Goal: Connect with others: Connect with others

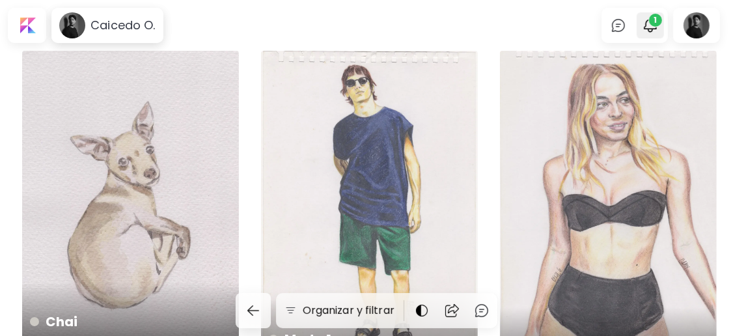
click at [662, 21] on span "1" at bounding box center [655, 20] width 13 height 13
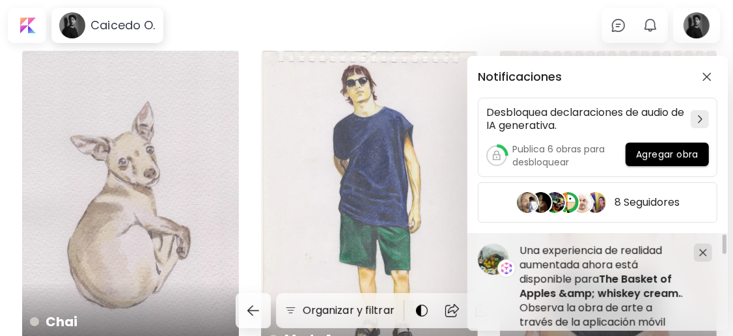
click at [557, 24] on div "Notificaciones Desbloquea declaraciones de audio de IA generativa. Publica 6 ob…" at bounding box center [366, 168] width 733 height 336
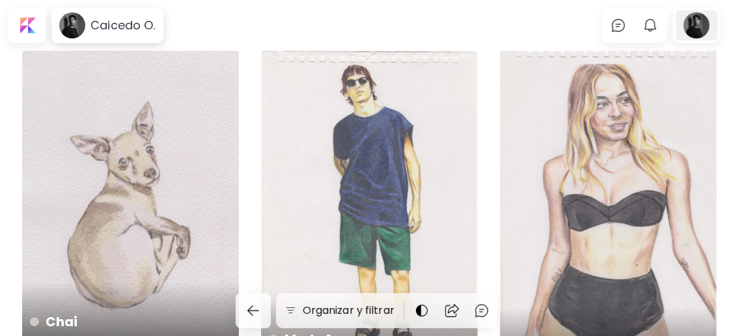
click at [706, 29] on div at bounding box center [697, 25] width 42 height 30
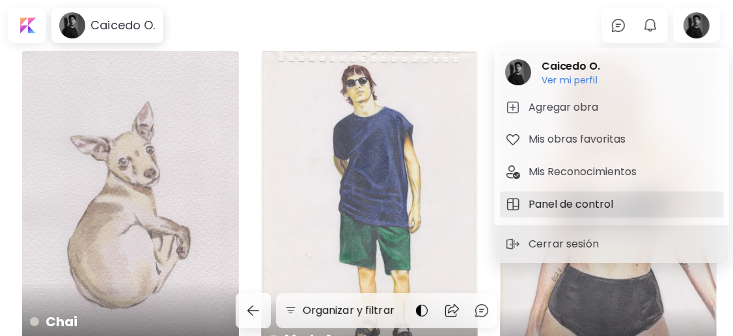
click at [597, 206] on h5 "Panel de control" at bounding box center [573, 205] width 89 height 16
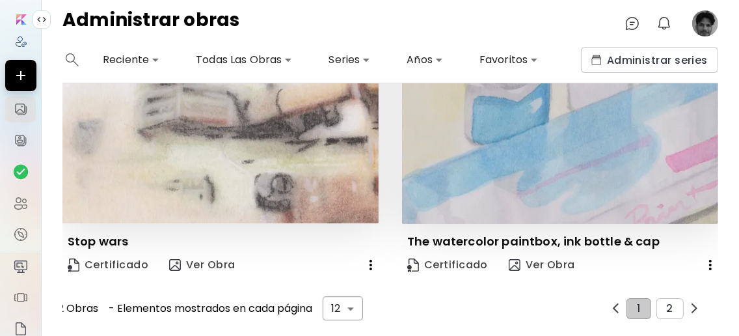
scroll to position [2198, 0]
click at [672, 298] on button "2" at bounding box center [670, 308] width 27 height 21
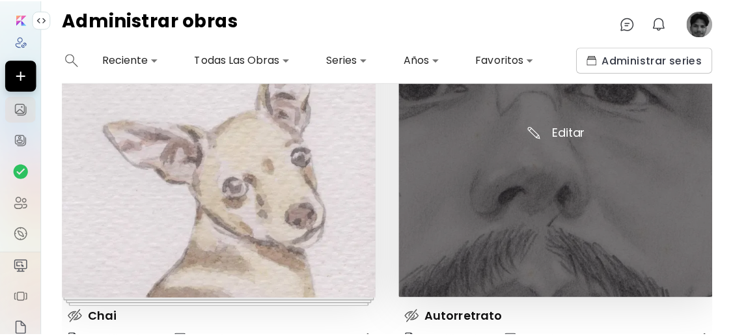
scroll to position [1005, 0]
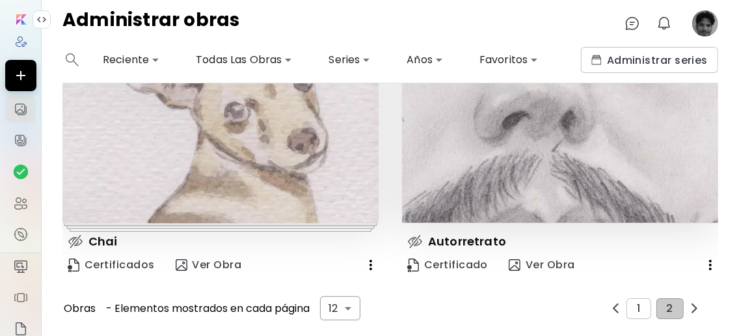
click at [708, 26] on image at bounding box center [706, 23] width 26 height 26
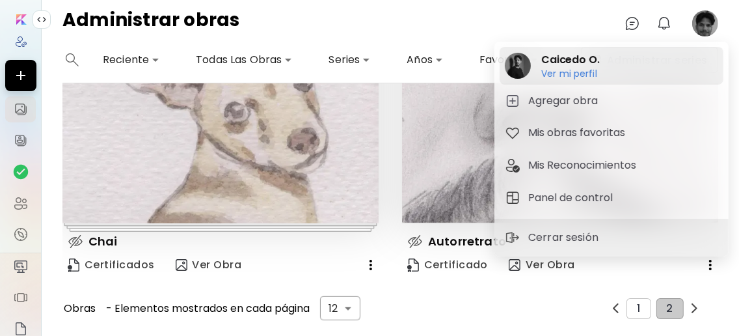
click at [566, 76] on h6 "Ver mi perfil" at bounding box center [571, 74] width 59 height 12
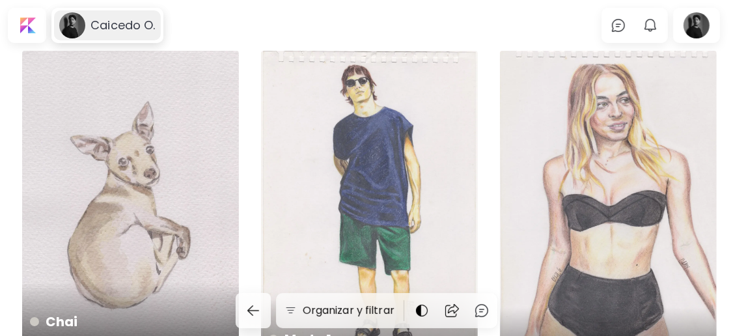
click at [99, 25] on h6 "Caicedo O." at bounding box center [122, 26] width 64 height 16
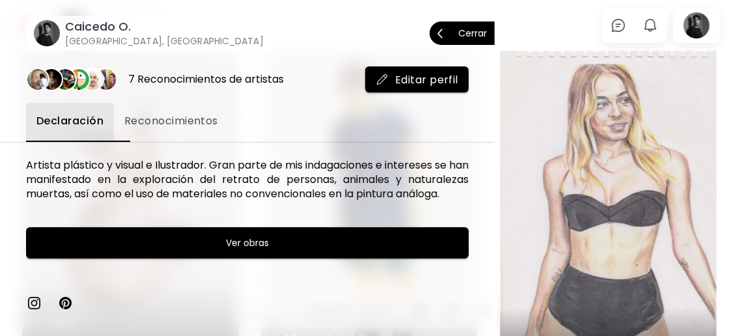
click at [475, 33] on p "Cerrar" at bounding box center [472, 33] width 29 height 9
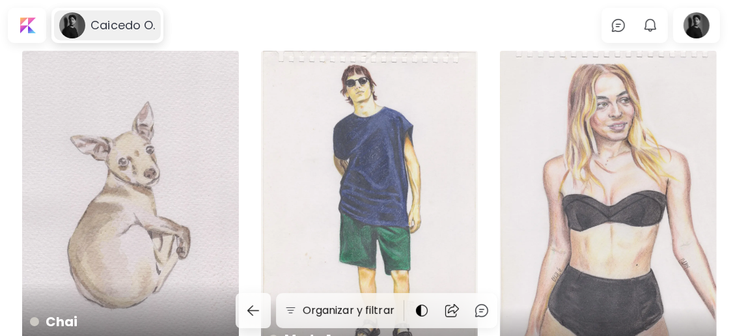
click at [125, 21] on h6 "Caicedo O." at bounding box center [122, 26] width 64 height 16
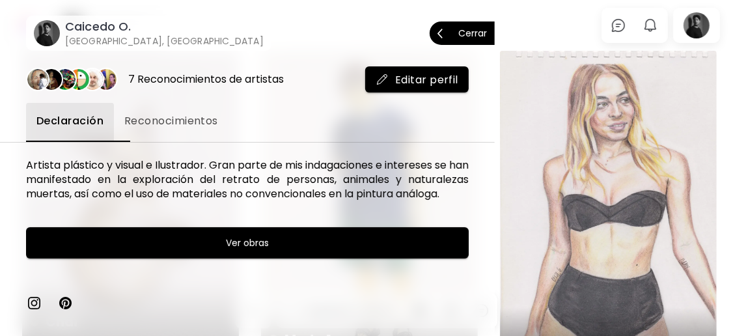
click at [189, 124] on span "Reconocimientos" at bounding box center [171, 121] width 94 height 16
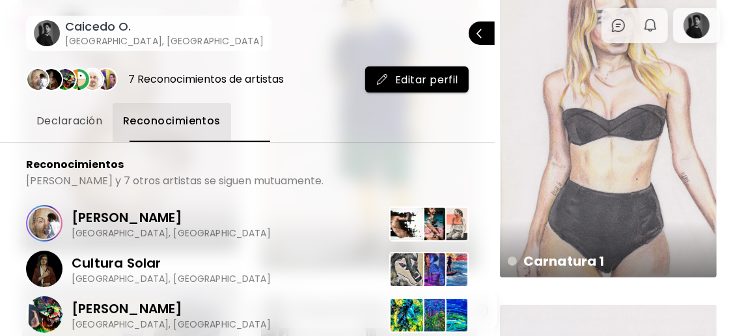
click at [102, 122] on span "Declaración" at bounding box center [69, 121] width 66 height 16
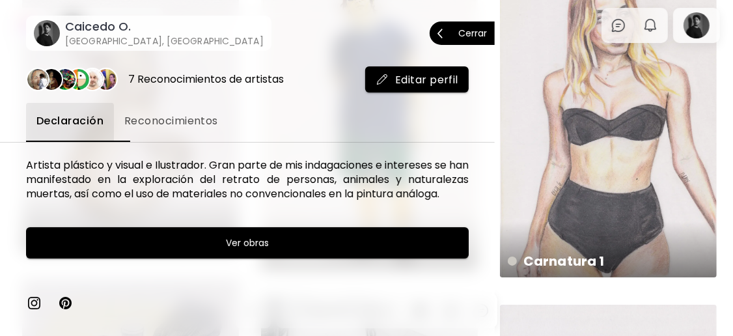
click at [471, 32] on p "Cerrar" at bounding box center [472, 33] width 29 height 9
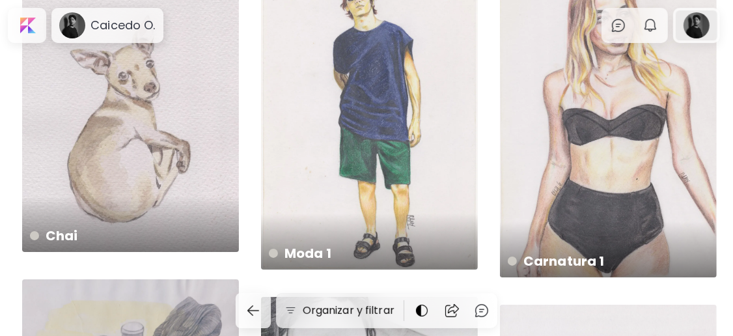
click at [708, 20] on div at bounding box center [697, 25] width 42 height 30
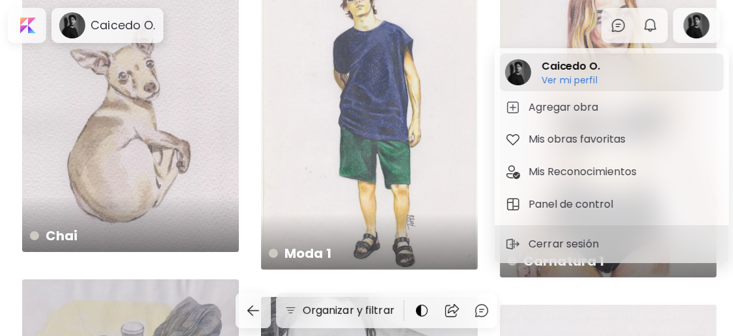
click at [602, 70] on div "[PERSON_NAME] O. Ver mi perfil Ver mi perfil" at bounding box center [612, 72] width 224 height 38
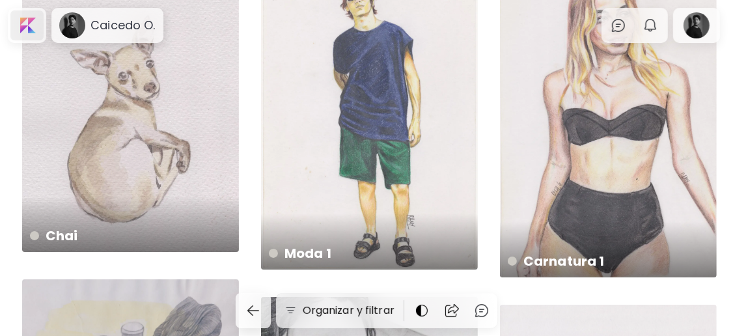
click at [36, 30] on div at bounding box center [26, 25] width 33 height 30
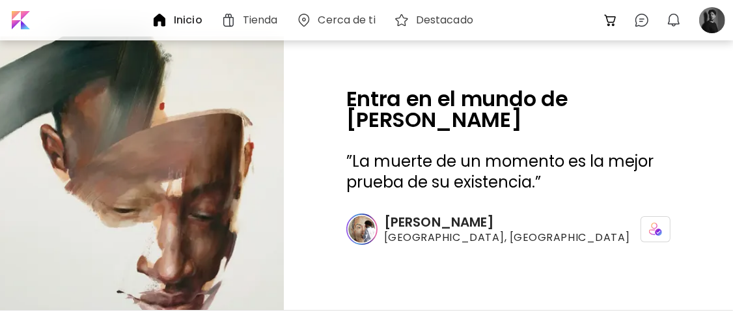
click at [355, 15] on h6 "Cerca de ti" at bounding box center [346, 20] width 57 height 10
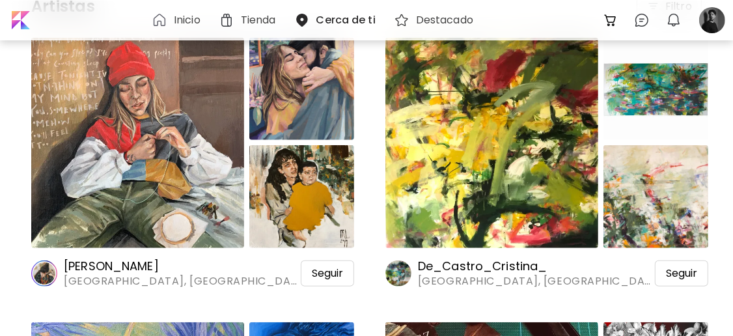
scroll to position [434, 0]
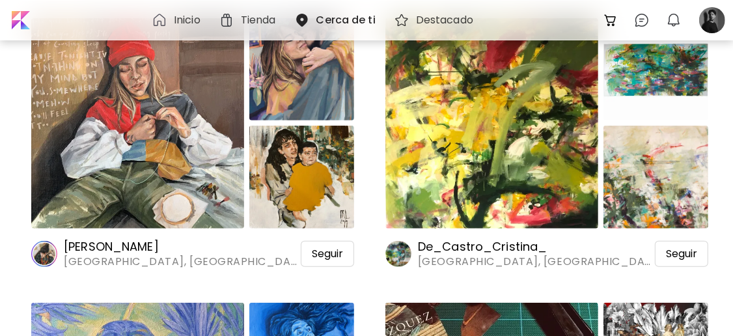
click at [136, 245] on h6 "[PERSON_NAME]" at bounding box center [182, 247] width 237 height 16
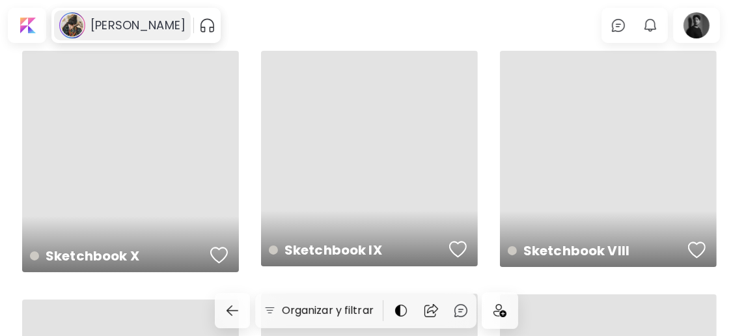
click at [117, 22] on h6 "[PERSON_NAME]" at bounding box center [137, 26] width 95 height 16
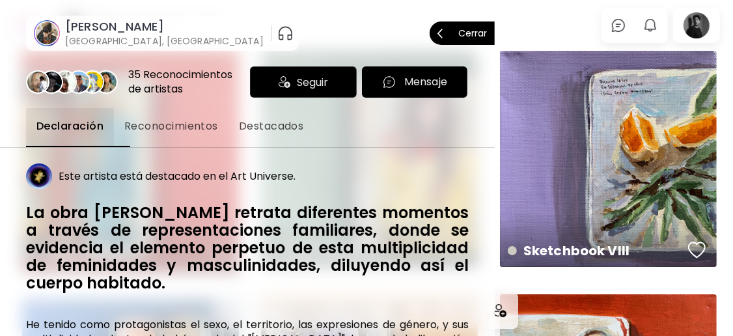
click at [479, 30] on p "Cerrar" at bounding box center [472, 33] width 29 height 9
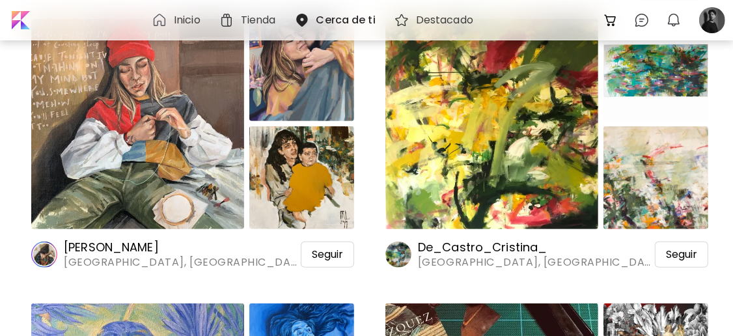
scroll to position [434, 0]
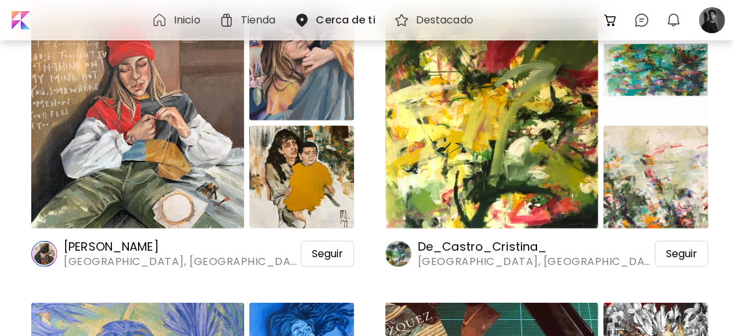
click at [529, 147] on img at bounding box center [491, 123] width 213 height 210
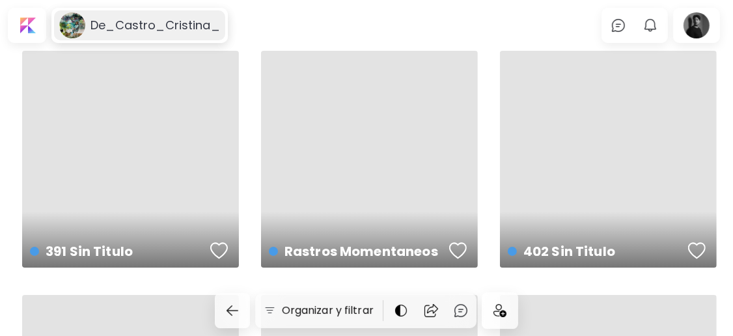
click at [131, 24] on h6 "De_Castro_Cristina_" at bounding box center [155, 26] width 130 height 16
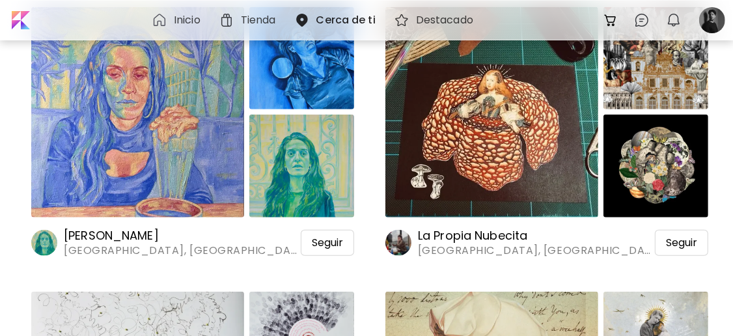
scroll to position [694, 0]
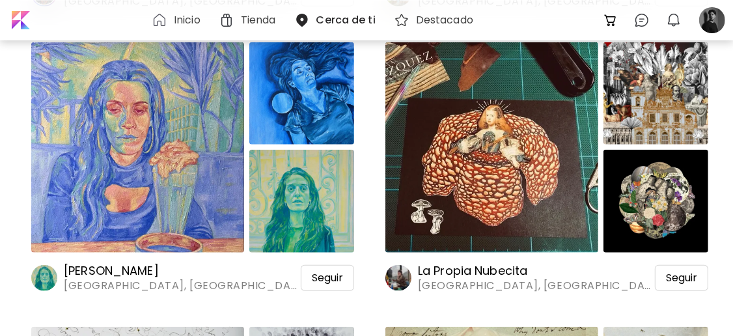
click at [493, 137] on img at bounding box center [491, 147] width 213 height 210
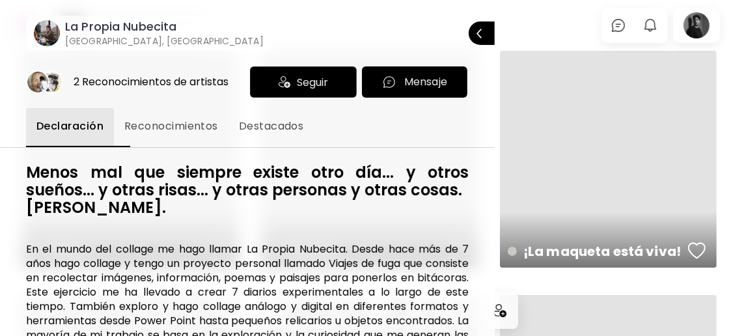
click at [134, 27] on h6 "La Propia Nubecita" at bounding box center [164, 27] width 199 height 16
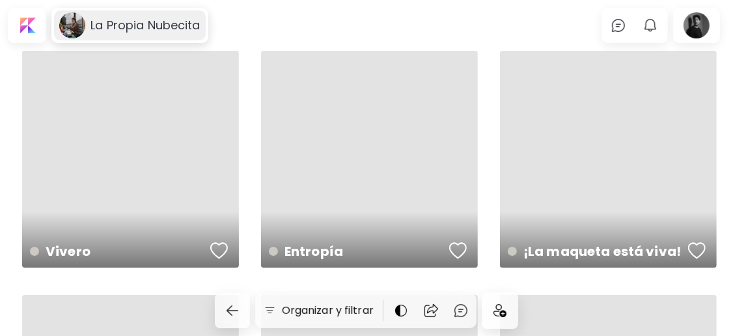
click at [152, 30] on h6 "La Propia Nubecita" at bounding box center [144, 26] width 109 height 16
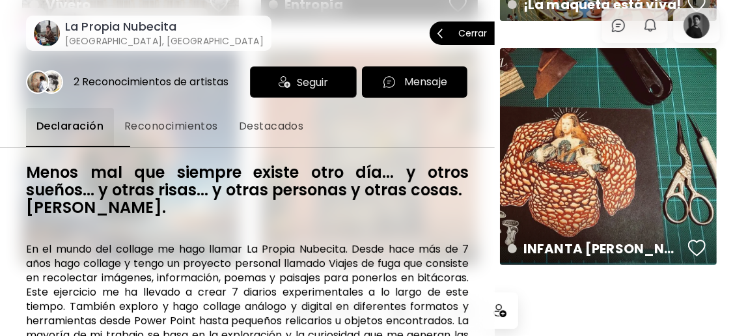
click at [474, 29] on p "Cerrar" at bounding box center [472, 33] width 29 height 9
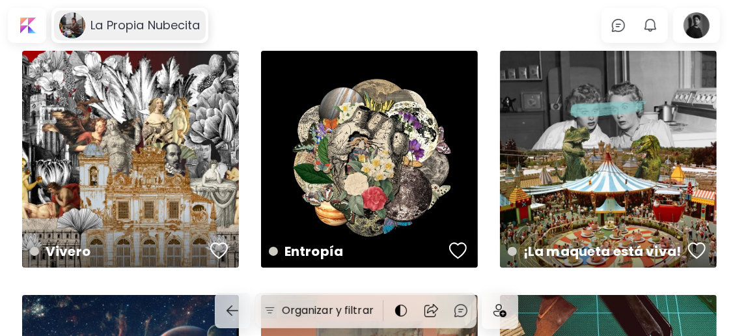
click at [137, 22] on h6 "La Propia Nubecita" at bounding box center [144, 26] width 109 height 16
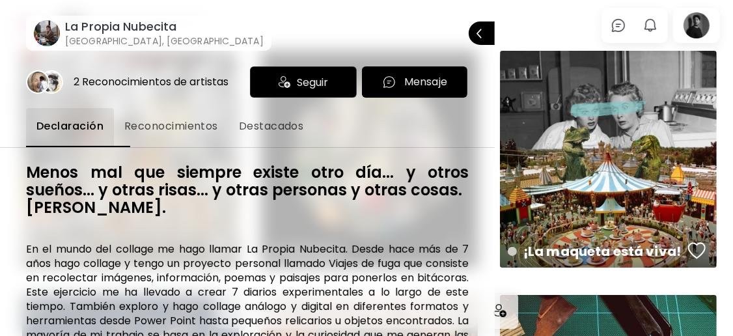
click at [297, 85] on span "Seguir" at bounding box center [312, 82] width 31 height 16
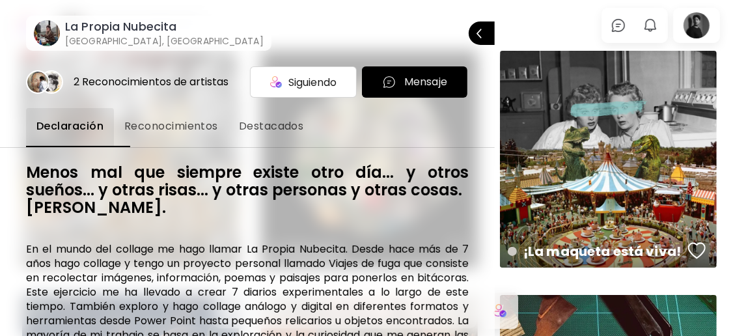
click at [202, 124] on span "Reconocimientos" at bounding box center [171, 126] width 94 height 16
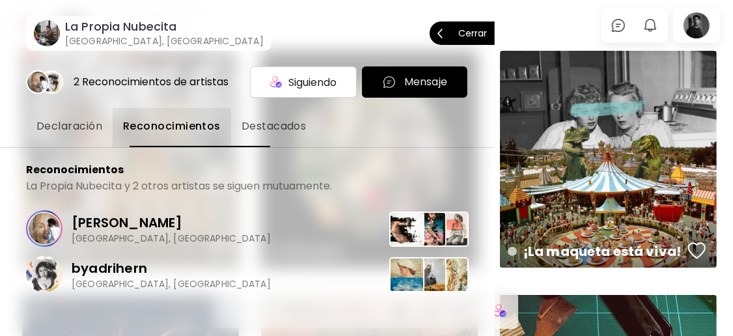
click at [477, 33] on p "Cerrar" at bounding box center [472, 33] width 29 height 9
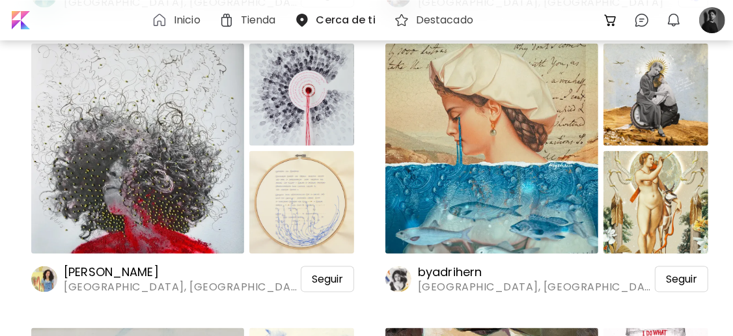
scroll to position [954, 0]
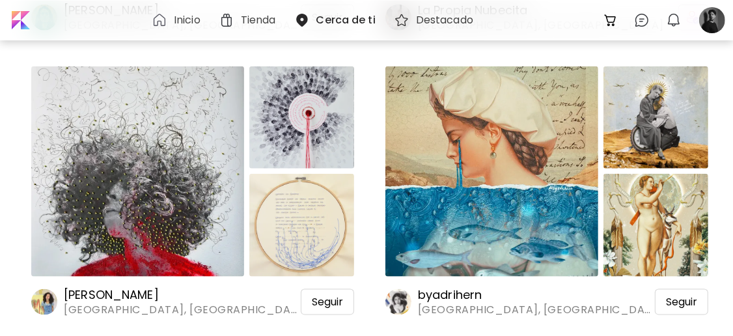
click at [189, 158] on img at bounding box center [137, 171] width 213 height 210
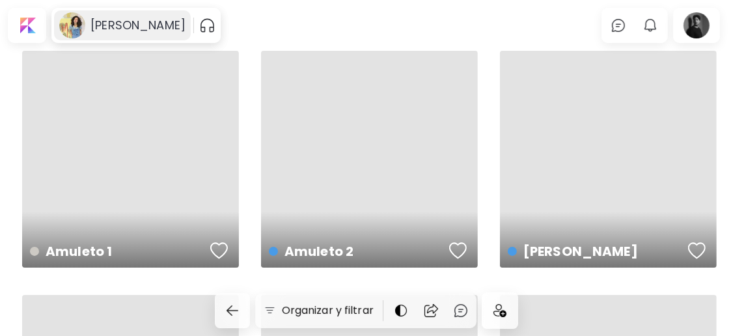
click at [113, 27] on h6 "[PERSON_NAME]" at bounding box center [137, 26] width 95 height 16
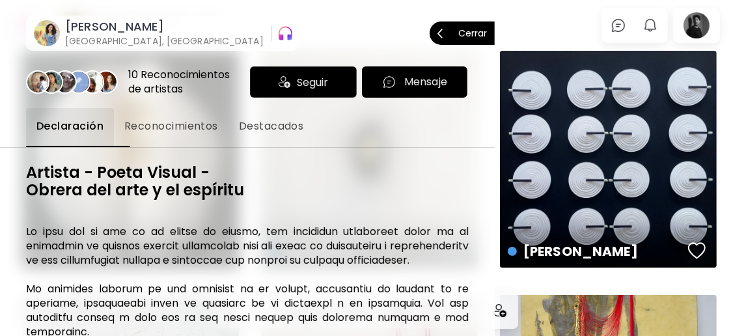
click at [472, 37] on p "Cerrar" at bounding box center [472, 33] width 29 height 9
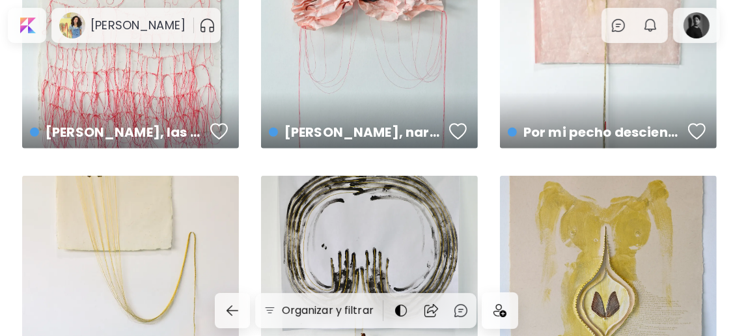
scroll to position [868, 0]
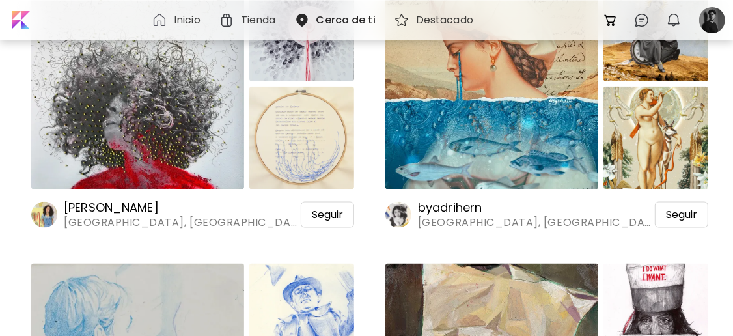
scroll to position [954, 0]
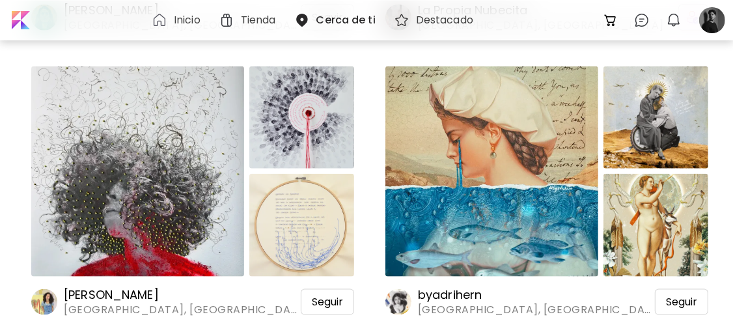
click at [517, 163] on img at bounding box center [491, 171] width 213 height 210
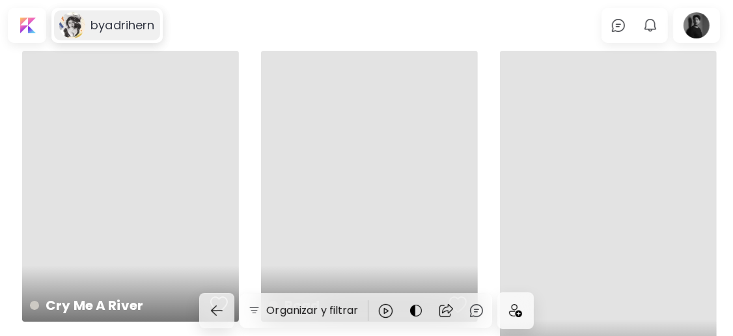
click at [124, 25] on h6 "byadrihern" at bounding box center [122, 26] width 64 height 16
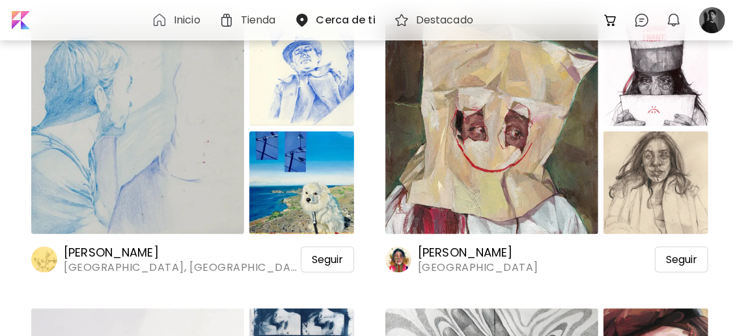
scroll to position [1301, 0]
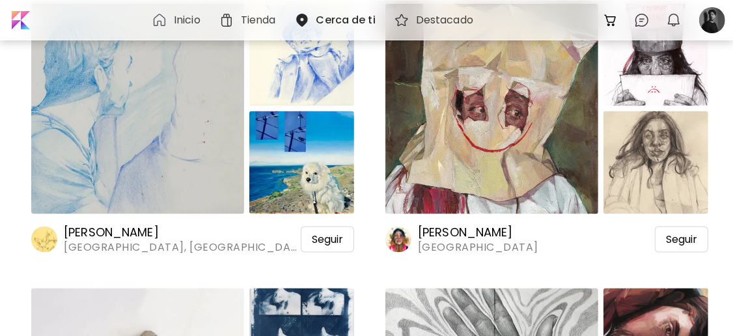
click at [233, 146] on img at bounding box center [137, 109] width 213 height 210
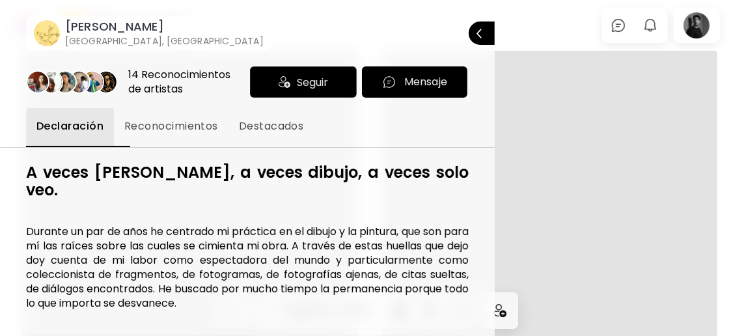
click at [131, 35] on h6 "[GEOGRAPHIC_DATA], [GEOGRAPHIC_DATA]" at bounding box center [164, 40] width 199 height 13
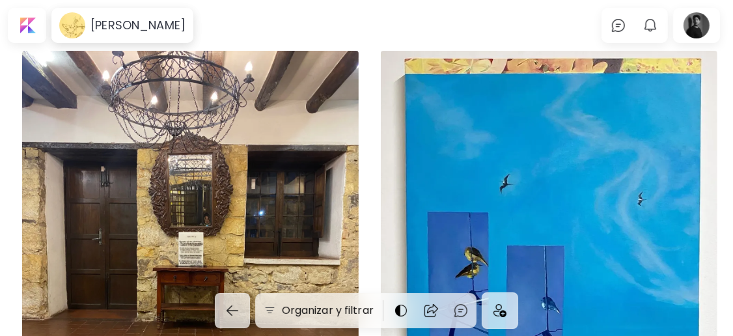
click at [131, 35] on div "[PERSON_NAME]" at bounding box center [122, 25] width 137 height 30
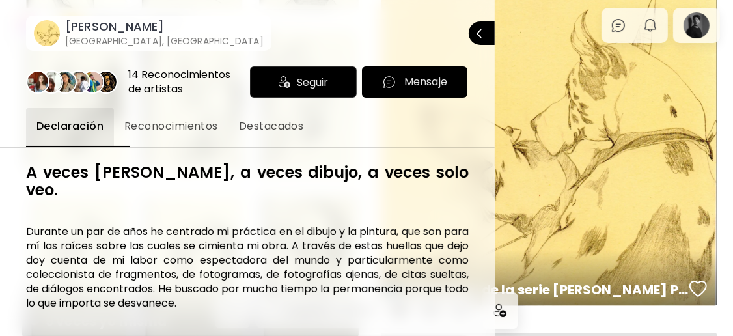
scroll to position [1475, 0]
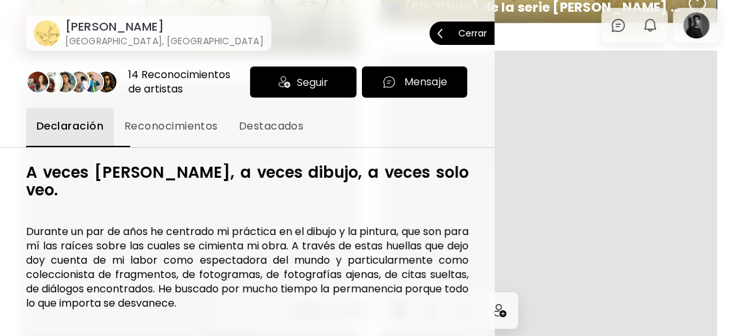
click at [478, 36] on p "Cerrar" at bounding box center [472, 33] width 29 height 9
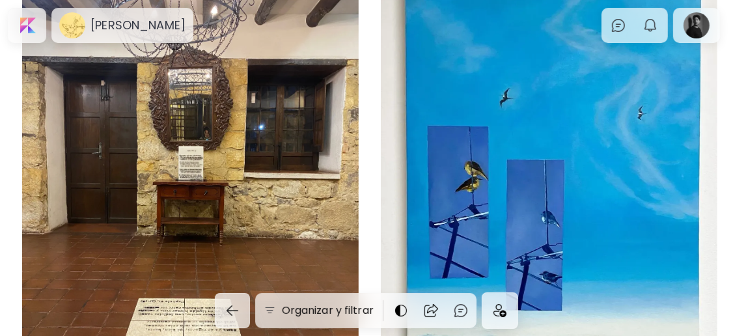
scroll to position [0, 0]
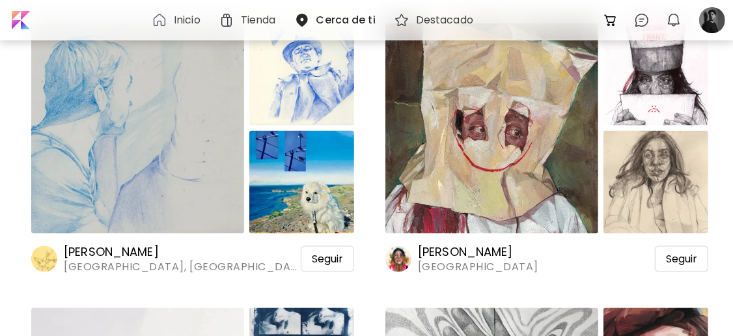
scroll to position [1301, 0]
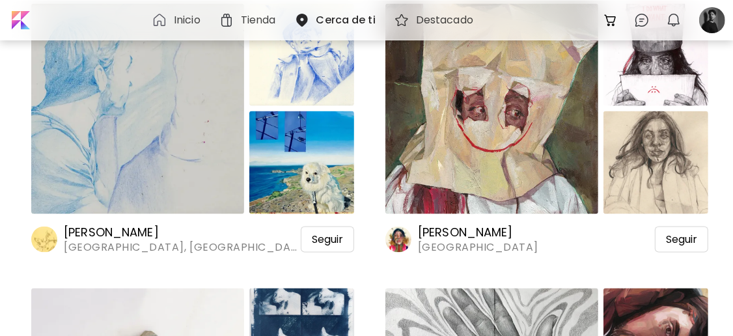
click at [329, 243] on span "Seguir" at bounding box center [327, 239] width 31 height 13
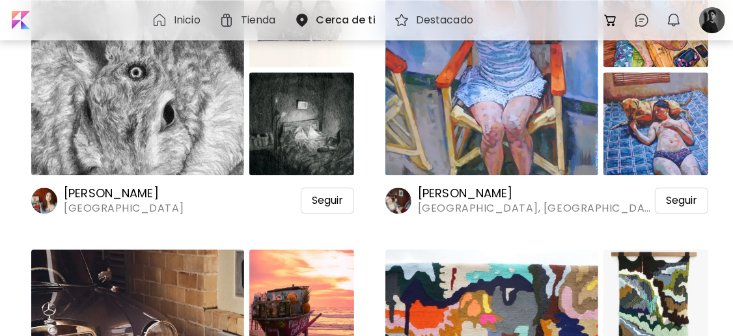
scroll to position [1823, 0]
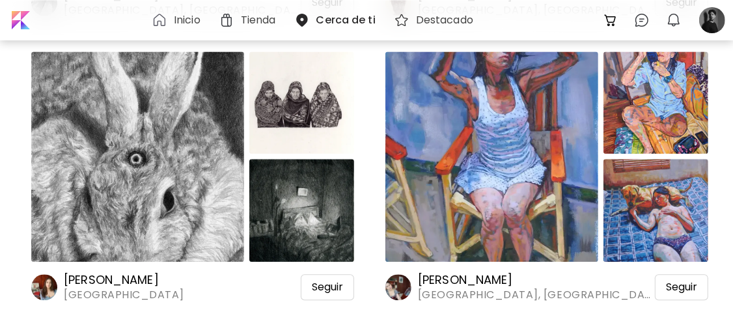
click at [501, 167] on img at bounding box center [491, 156] width 213 height 210
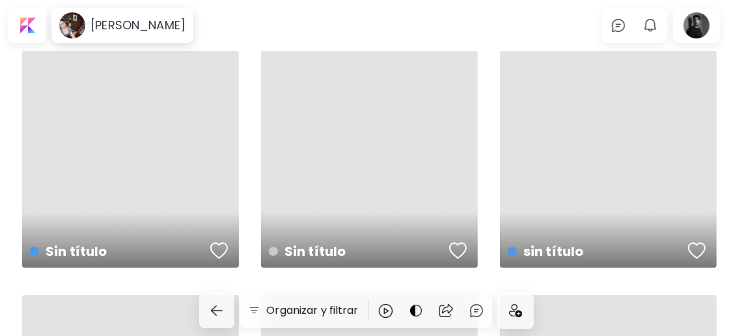
click at [133, 34] on div "[PERSON_NAME]" at bounding box center [122, 25] width 137 height 30
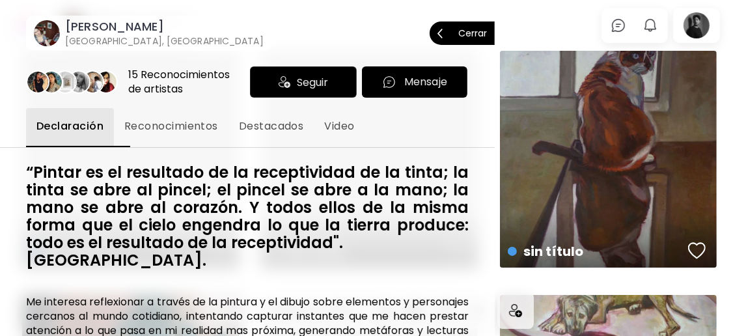
click at [480, 34] on p "Cerrar" at bounding box center [472, 33] width 29 height 9
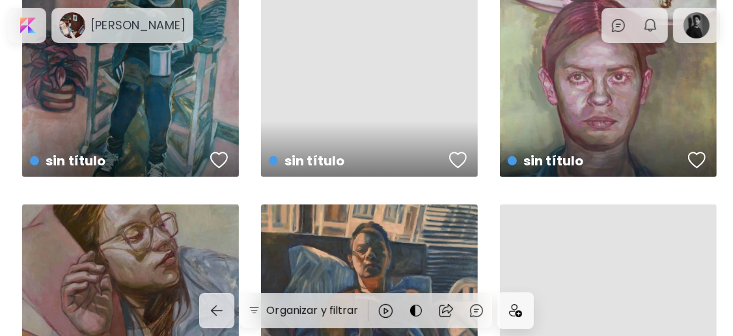
scroll to position [347, 0]
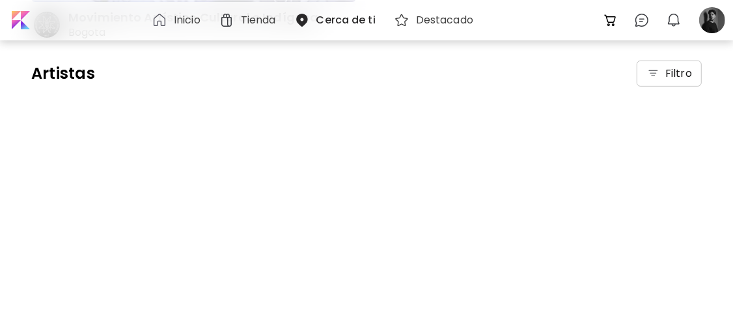
scroll to position [1823, 0]
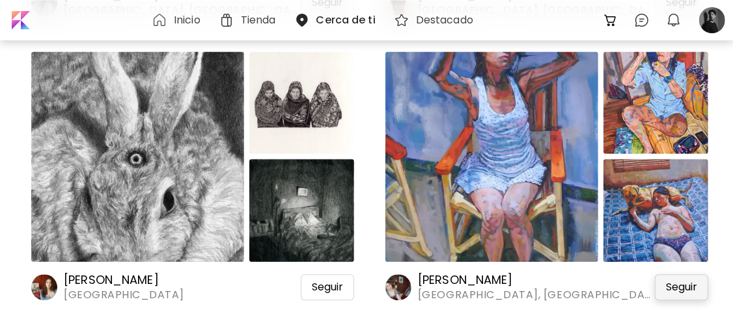
click at [669, 288] on span "Seguir" at bounding box center [681, 287] width 31 height 13
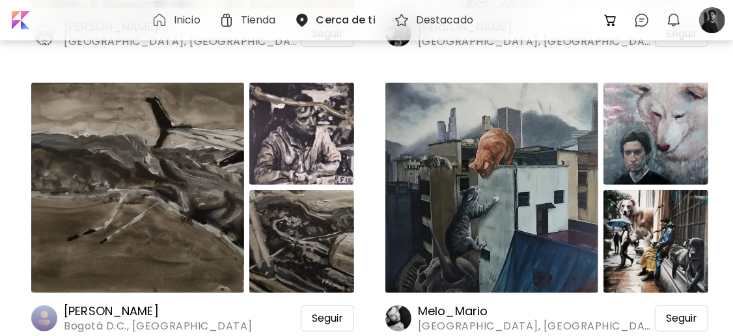
scroll to position [3818, 0]
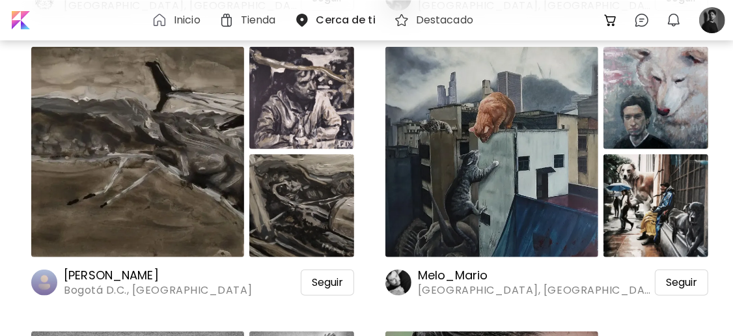
click at [483, 158] on img at bounding box center [491, 152] width 213 height 210
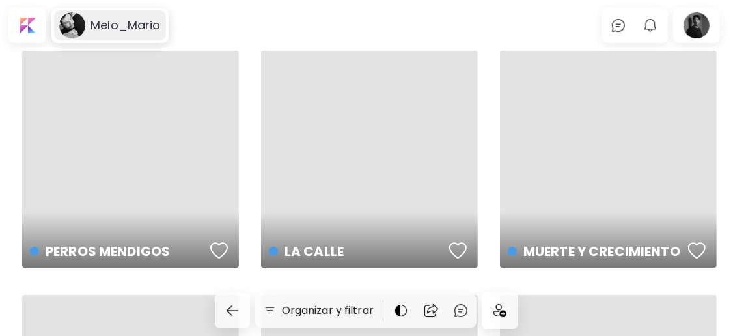
click at [129, 18] on h6 "Melo_Mario" at bounding box center [125, 26] width 70 height 16
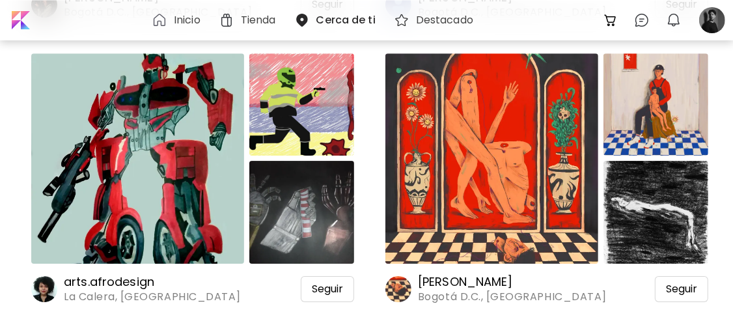
scroll to position [5815, 0]
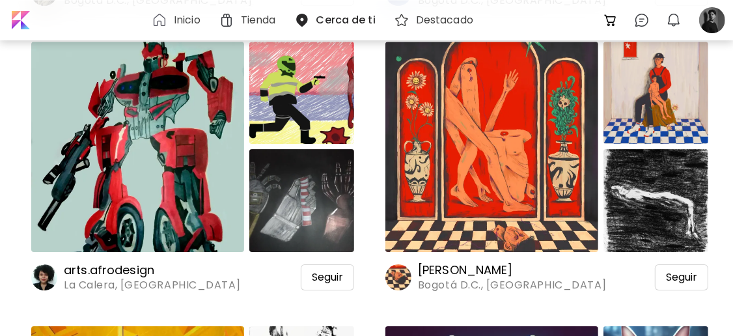
click at [142, 190] on img at bounding box center [137, 147] width 213 height 210
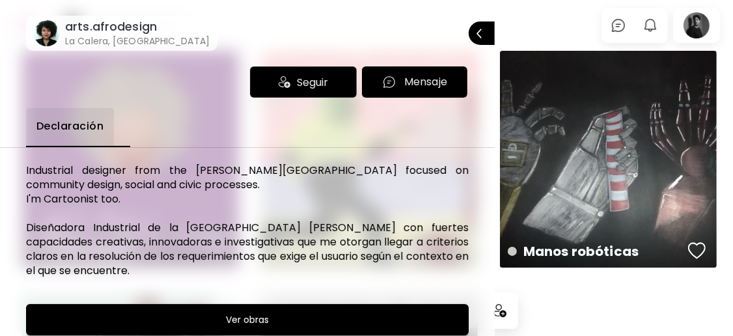
scroll to position [247, 0]
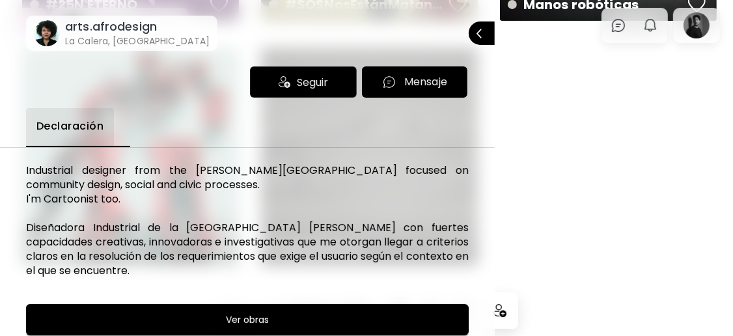
click at [497, 34] on p "Cerrar" at bounding box center [497, 33] width 0 height 9
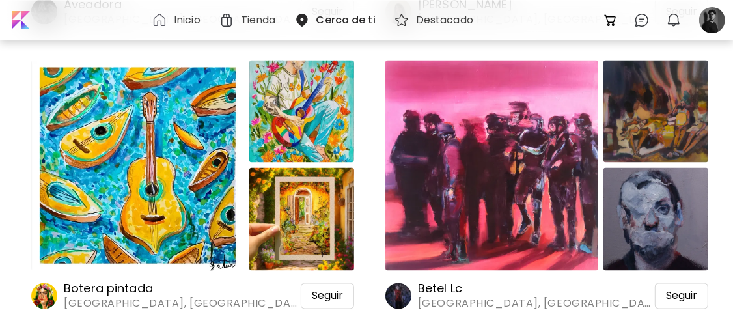
scroll to position [7811, 0]
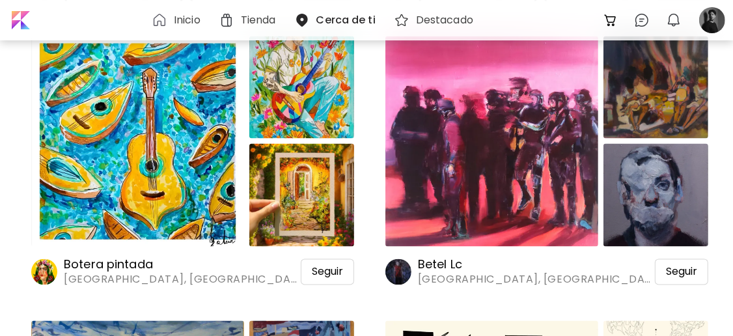
click at [147, 176] on img at bounding box center [137, 141] width 213 height 210
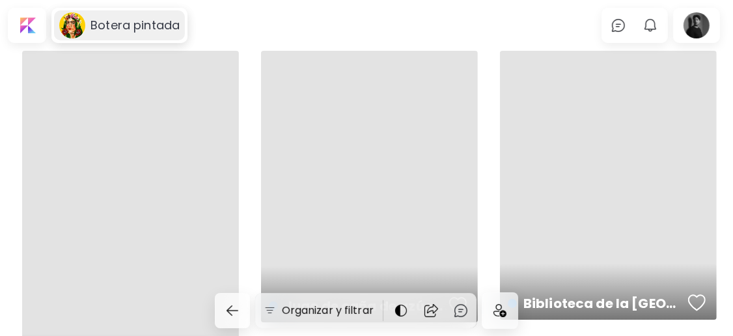
click at [133, 27] on h6 "Botera pintada" at bounding box center [134, 26] width 89 height 16
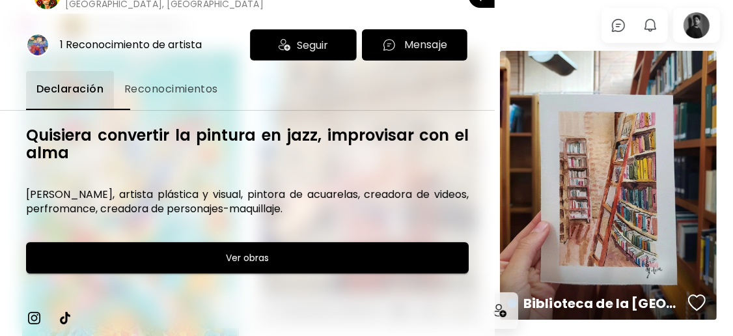
scroll to position [260, 0]
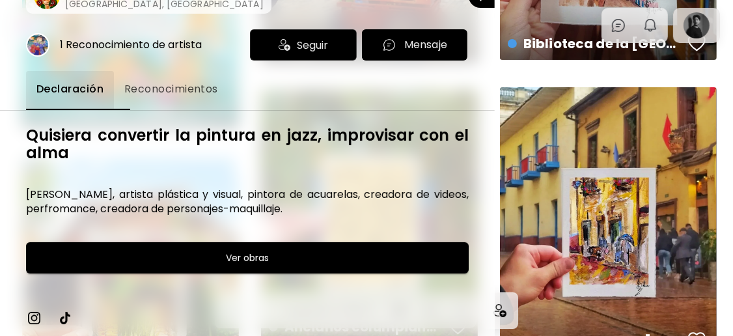
click at [525, 73] on div at bounding box center [366, 168] width 733 height 336
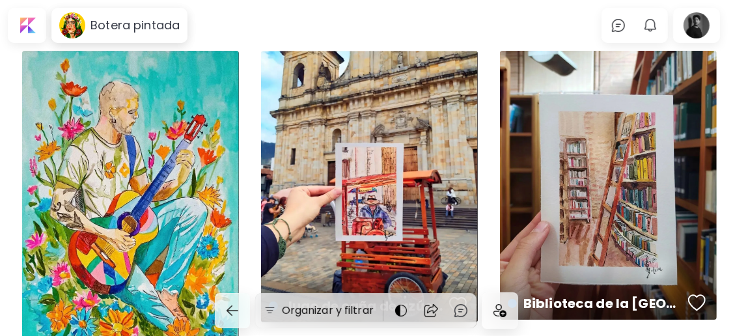
scroll to position [86, 0]
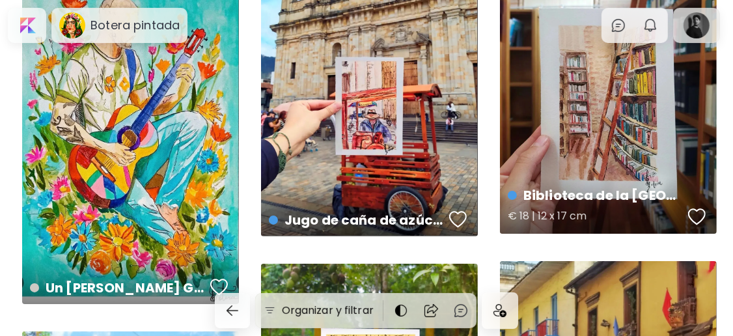
click at [562, 196] on h4 "Biblioteca de la [GEOGRAPHIC_DATA]" at bounding box center [596, 196] width 176 height 20
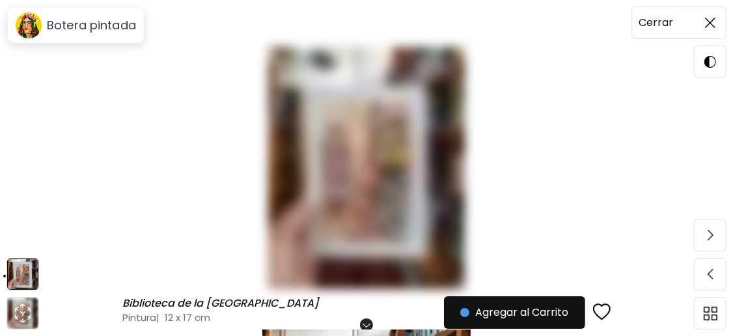
click at [713, 29] on span at bounding box center [709, 22] width 27 height 27
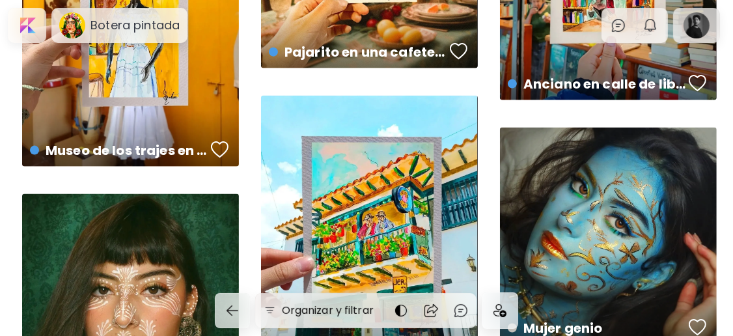
scroll to position [1215, 0]
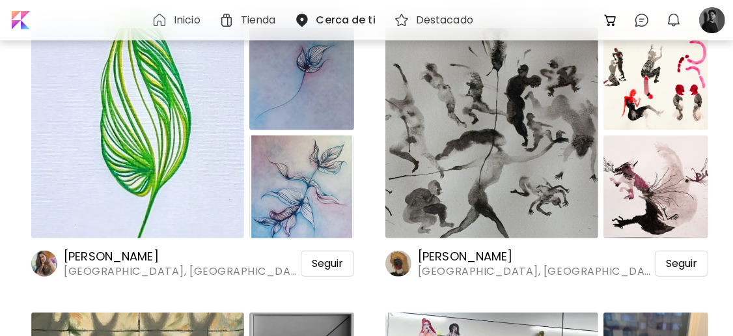
scroll to position [10068, 0]
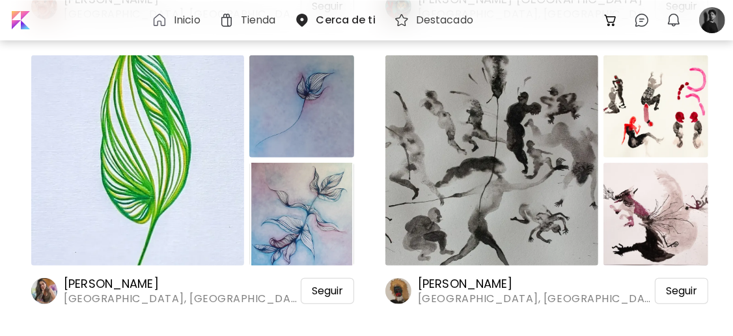
click at [139, 286] on h6 "[PERSON_NAME]" at bounding box center [182, 284] width 237 height 16
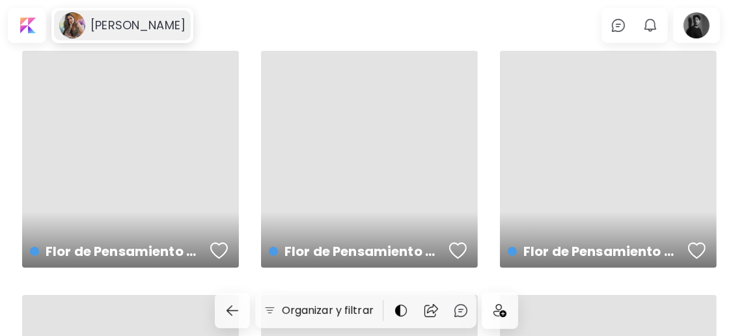
click at [125, 31] on h6 "[PERSON_NAME]" at bounding box center [137, 26] width 95 height 16
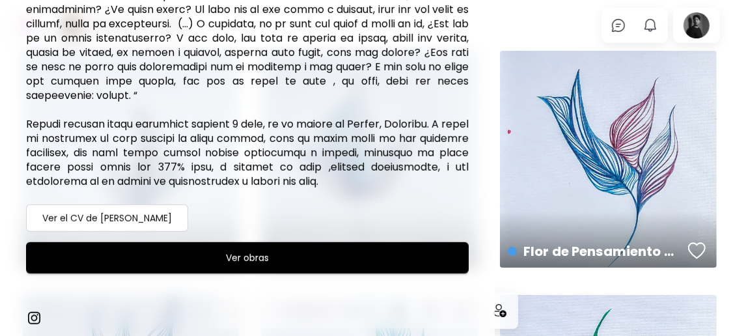
scroll to position [131, 0]
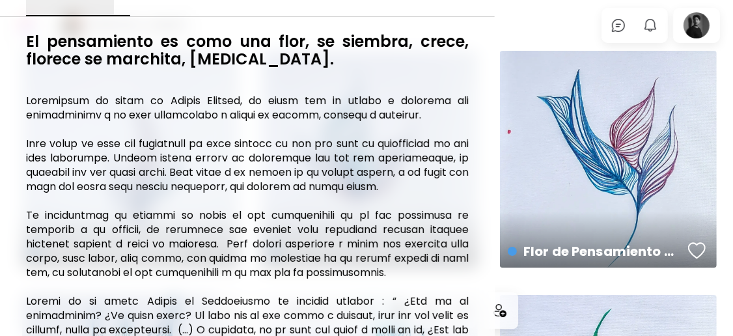
click at [506, 36] on div at bounding box center [366, 168] width 733 height 336
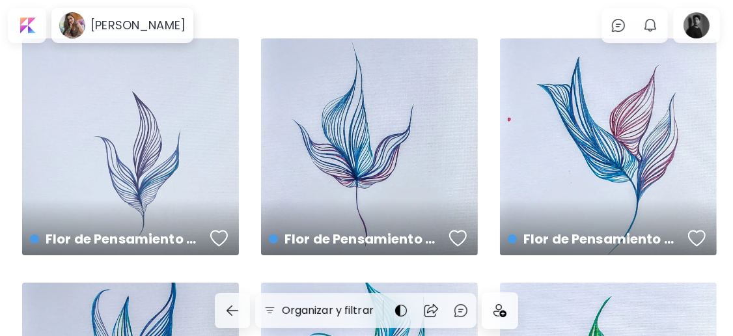
scroll to position [0, 0]
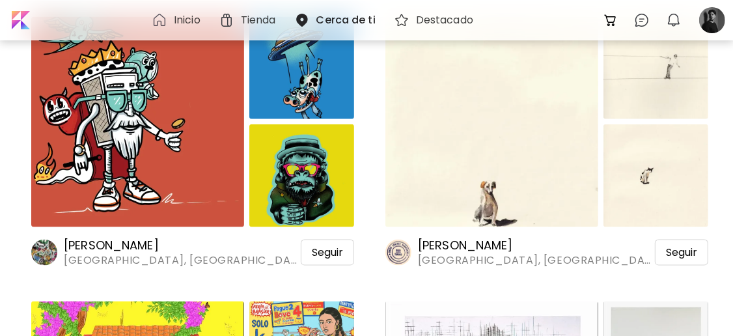
scroll to position [13539, 0]
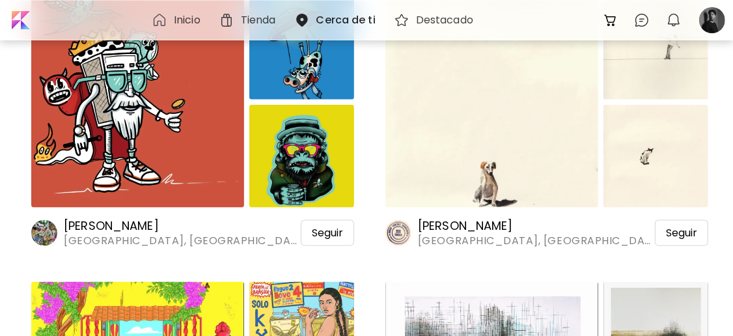
click at [479, 133] on img at bounding box center [491, 102] width 213 height 210
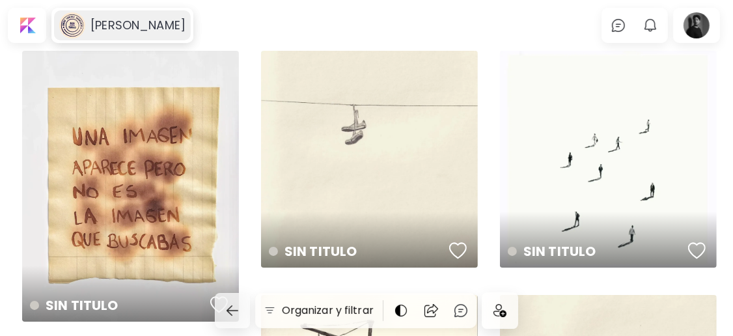
click at [172, 29] on h6 "[PERSON_NAME]" at bounding box center [137, 26] width 95 height 16
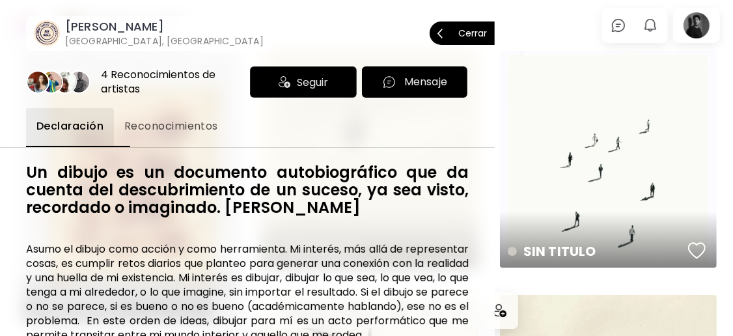
click at [469, 36] on p "Cerrar" at bounding box center [472, 33] width 29 height 9
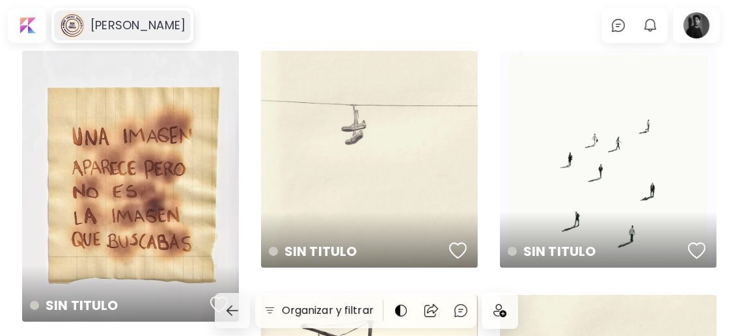
click at [186, 32] on h6 "[PERSON_NAME]" at bounding box center [137, 26] width 95 height 16
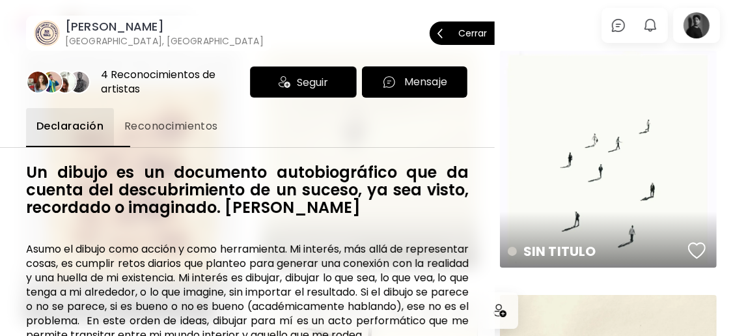
click at [281, 80] on div "Seguir" at bounding box center [303, 81] width 107 height 31
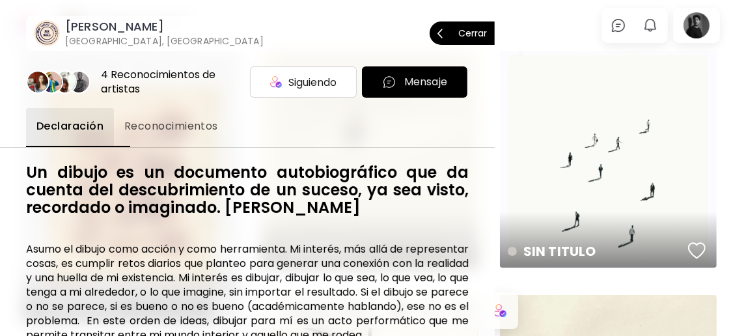
click at [461, 31] on p "Cerrar" at bounding box center [472, 33] width 29 height 9
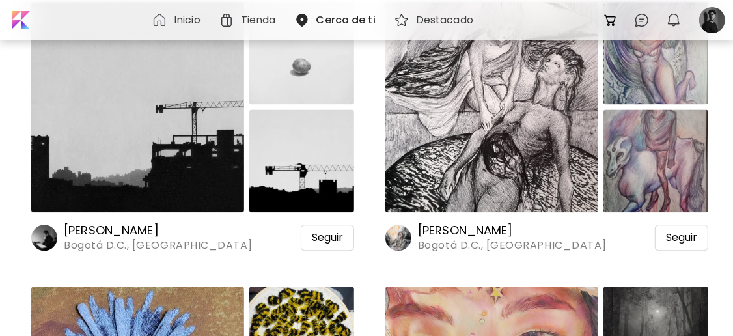
scroll to position [14408, 0]
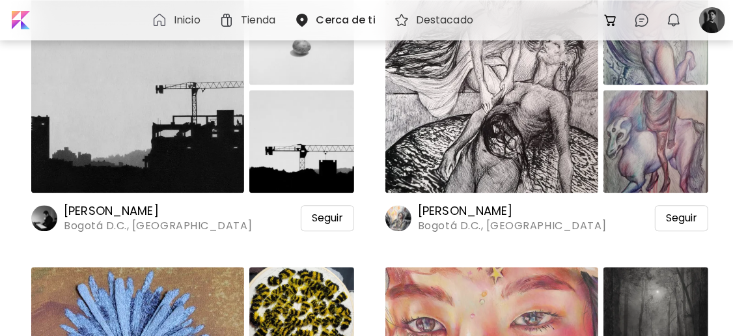
click at [224, 136] on img at bounding box center [137, 87] width 213 height 210
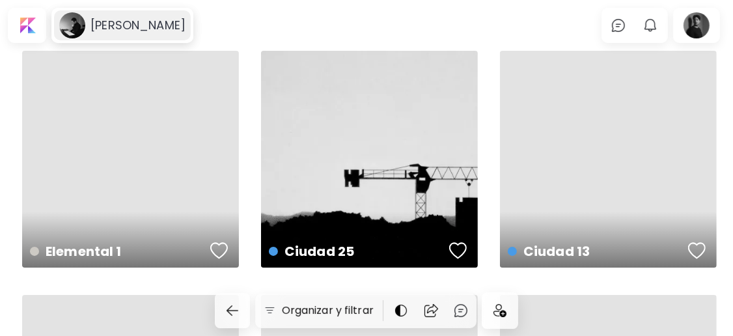
click at [146, 28] on h6 "[PERSON_NAME]" at bounding box center [137, 26] width 95 height 16
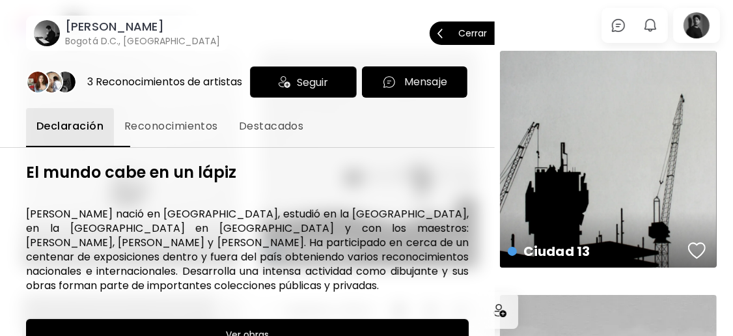
click at [458, 40] on span "Cerrar" at bounding box center [461, 33] width 49 height 27
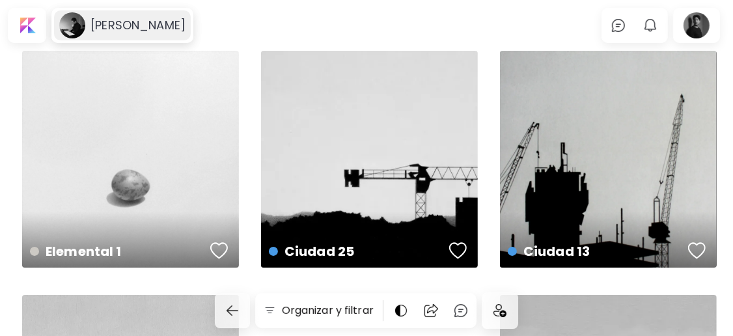
click at [124, 23] on h6 "[PERSON_NAME]" at bounding box center [137, 26] width 95 height 16
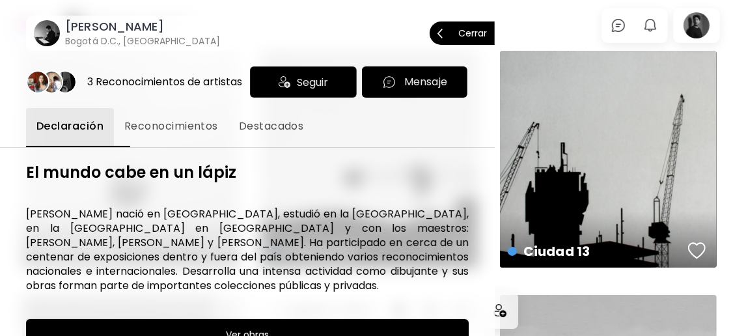
click at [273, 74] on div "Seguir" at bounding box center [303, 81] width 107 height 31
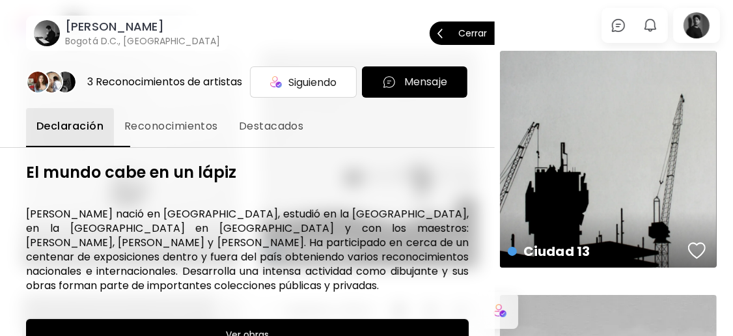
click at [469, 29] on p "Cerrar" at bounding box center [472, 33] width 29 height 9
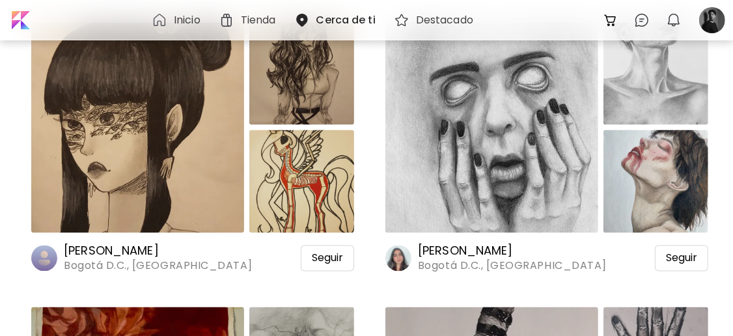
scroll to position [17185, 0]
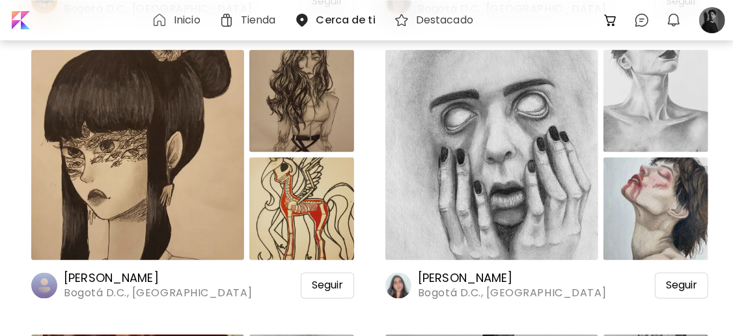
click at [499, 202] on img at bounding box center [491, 155] width 213 height 210
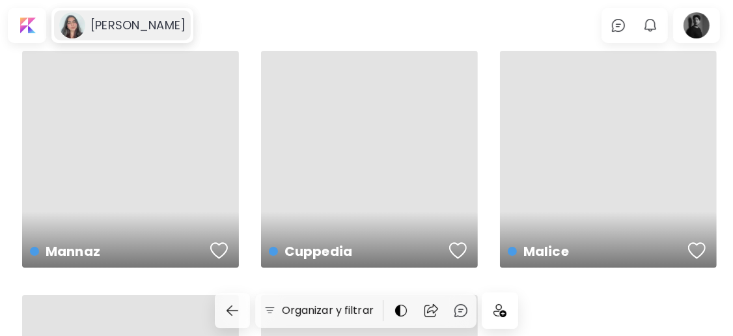
click at [122, 33] on div "[PERSON_NAME]" at bounding box center [122, 25] width 137 height 30
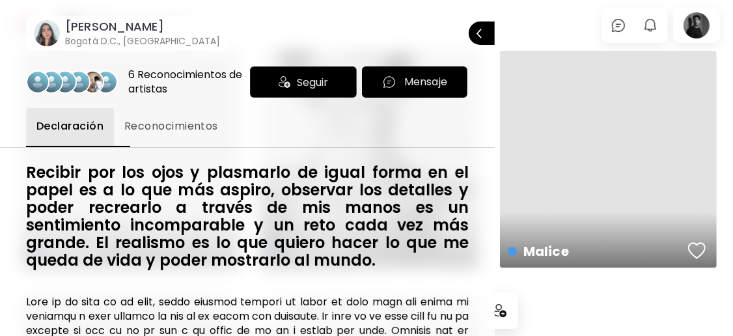
click at [321, 81] on span "Seguir" at bounding box center [312, 82] width 31 height 16
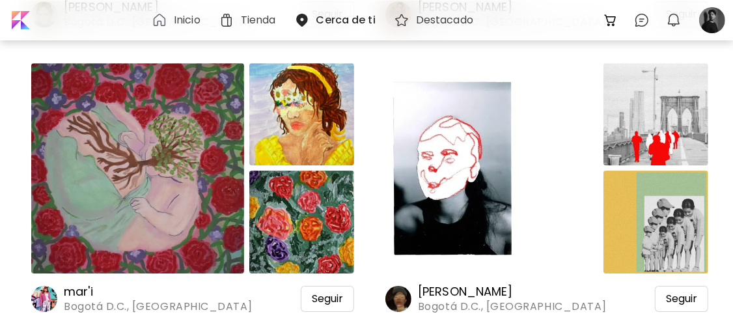
scroll to position [21438, 0]
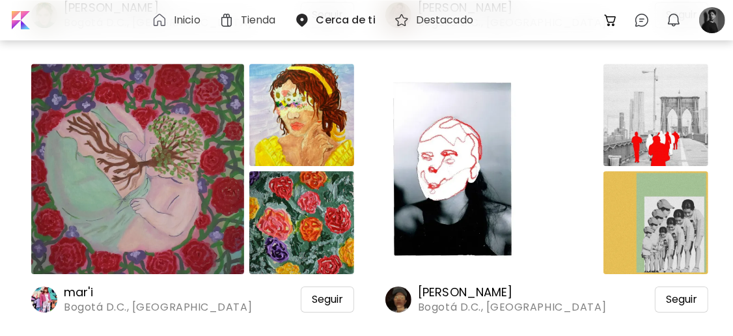
click at [522, 191] on img at bounding box center [491, 169] width 213 height 210
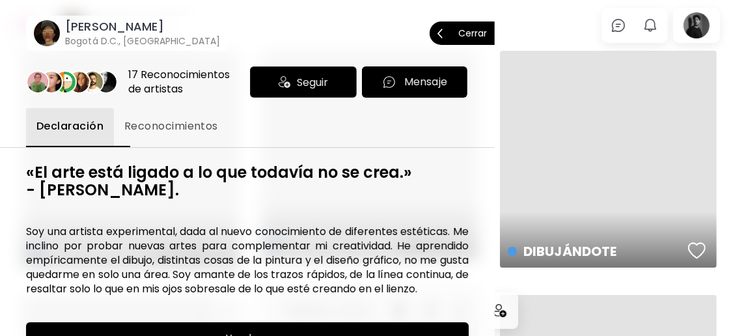
click at [481, 36] on button "Cerrar" at bounding box center [462, 32] width 65 height 23
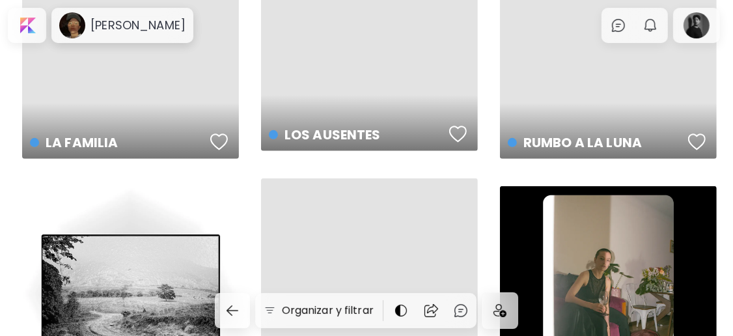
scroll to position [520, 0]
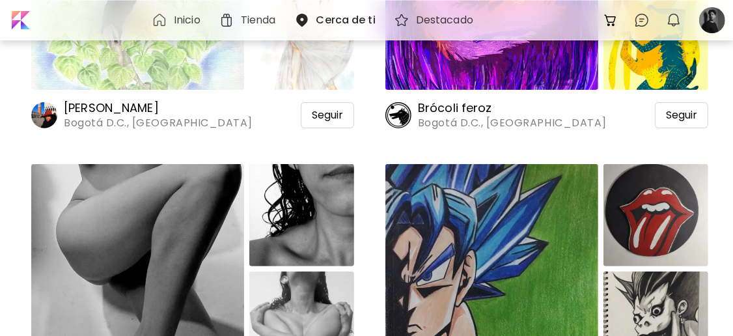
scroll to position [22306, 0]
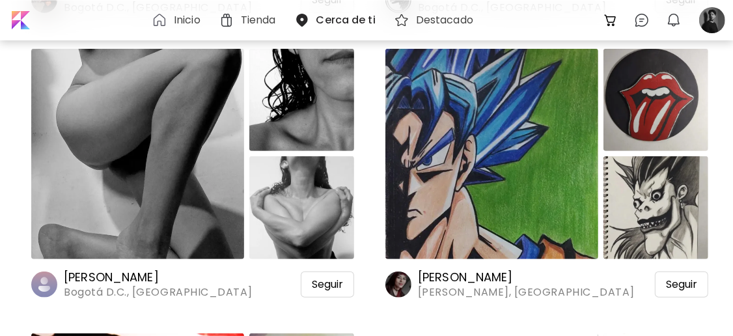
click at [157, 213] on img at bounding box center [137, 154] width 213 height 210
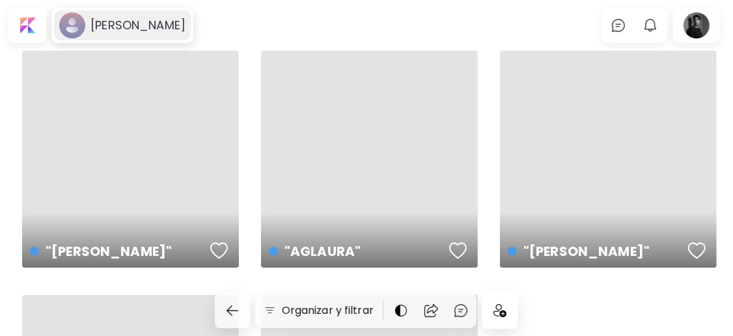
click at [141, 33] on h6 "[PERSON_NAME]" at bounding box center [137, 26] width 95 height 16
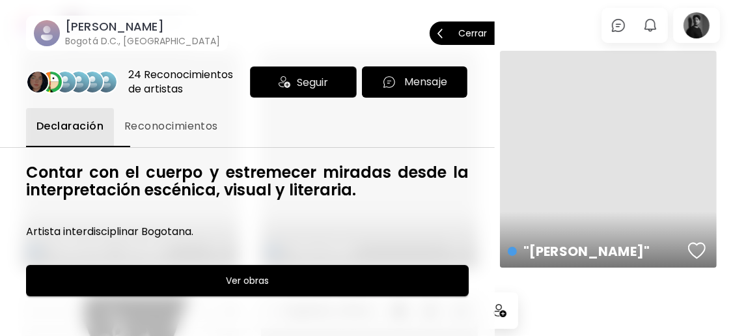
click at [467, 33] on p "Cerrar" at bounding box center [472, 33] width 29 height 9
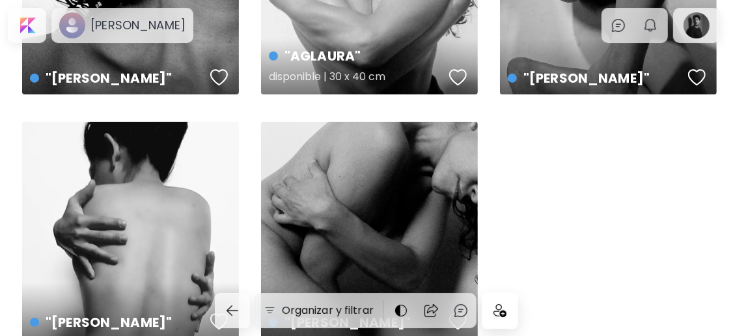
scroll to position [247, 0]
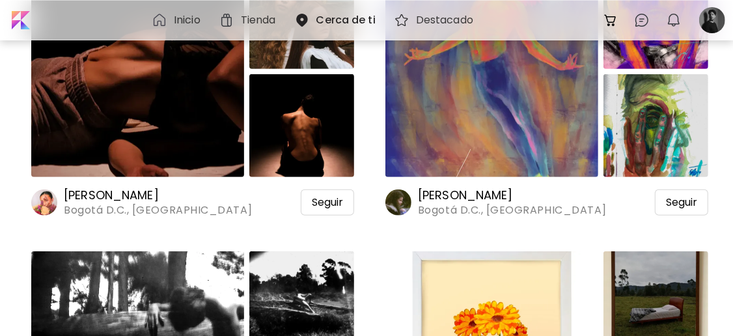
scroll to position [25430, 0]
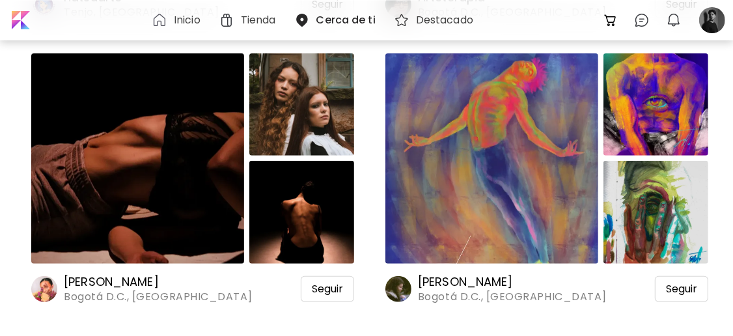
click at [176, 204] on img at bounding box center [137, 158] width 213 height 210
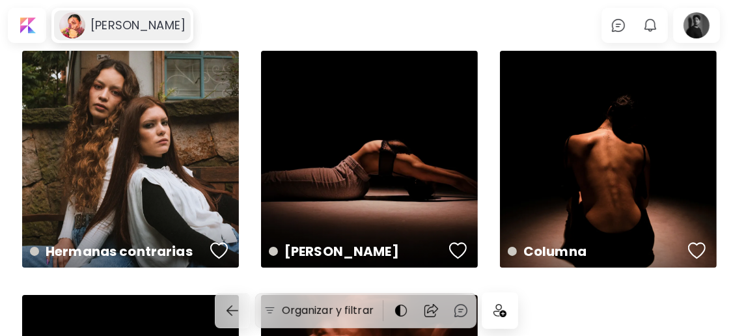
click at [163, 23] on h6 "[PERSON_NAME]" at bounding box center [137, 26] width 95 height 16
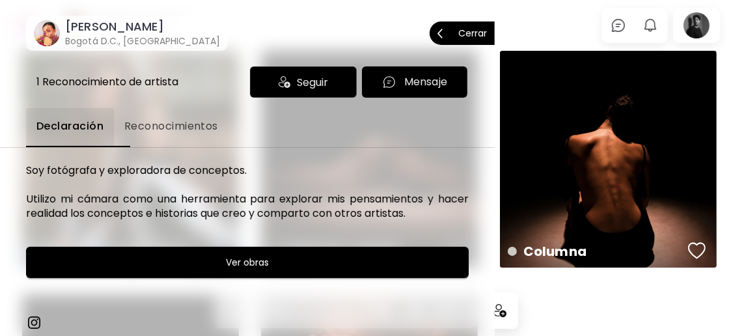
click at [458, 34] on p "Cerrar" at bounding box center [472, 33] width 29 height 9
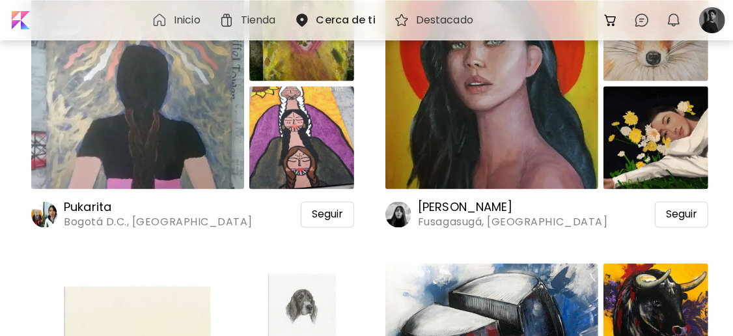
scroll to position [26646, 0]
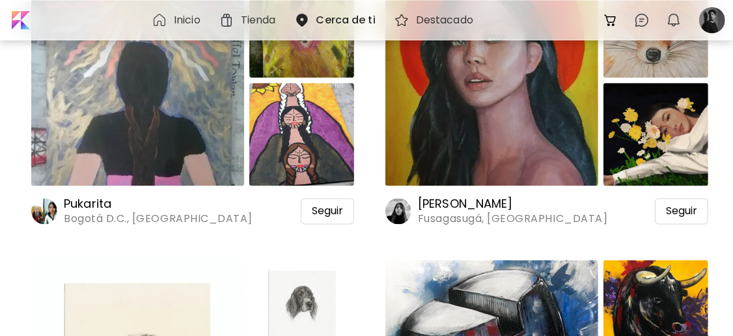
click at [517, 117] on img at bounding box center [491, 81] width 213 height 210
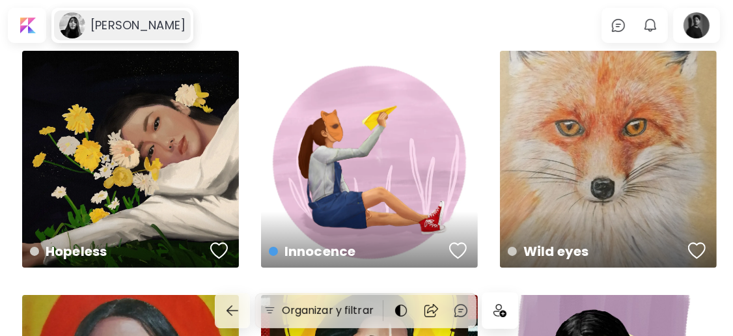
click at [102, 31] on h6 "[PERSON_NAME]" at bounding box center [137, 26] width 95 height 16
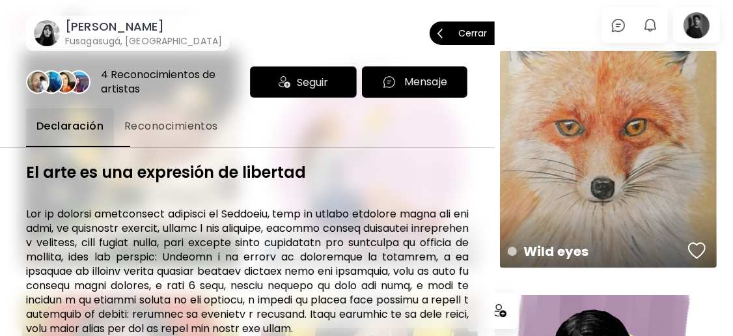
click at [464, 36] on p "Cerrar" at bounding box center [472, 33] width 29 height 9
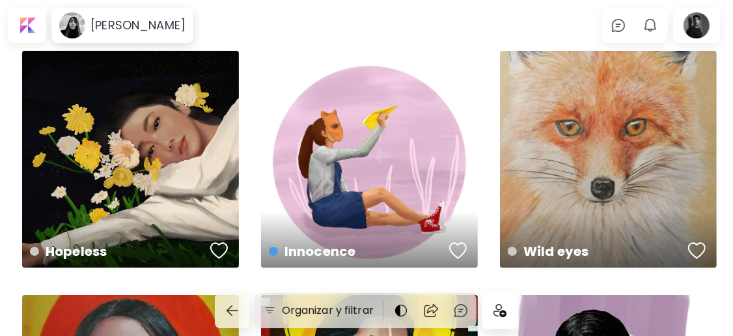
scroll to position [347, 0]
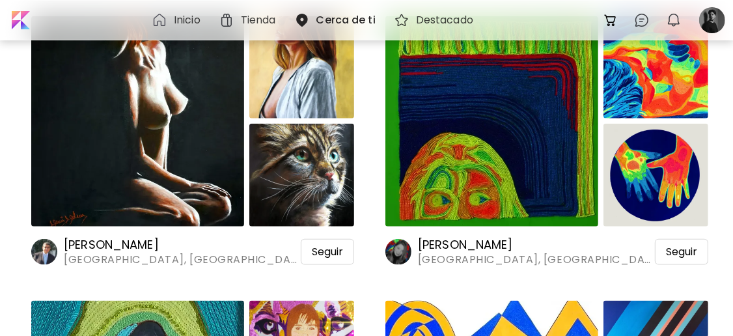
scroll to position [29162, 0]
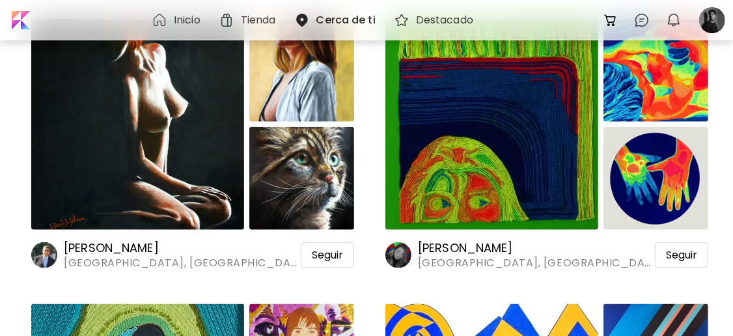
click at [484, 159] on img at bounding box center [491, 125] width 213 height 210
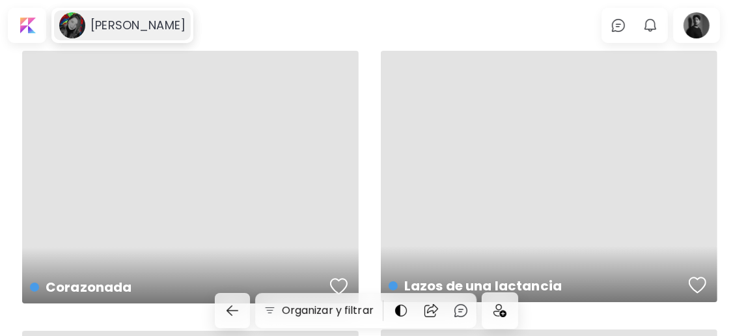
click at [147, 30] on h6 "[PERSON_NAME]" at bounding box center [137, 26] width 95 height 16
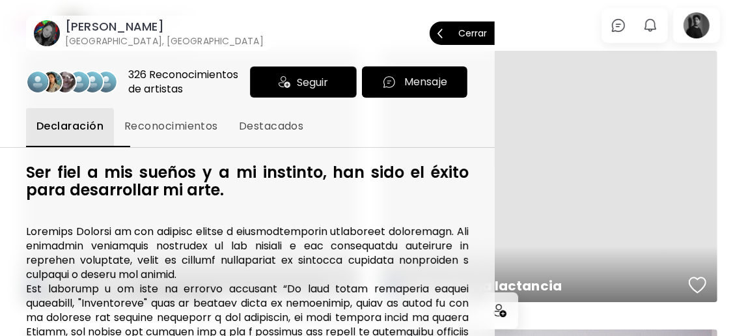
click at [460, 26] on span "Cerrar" at bounding box center [461, 33] width 49 height 27
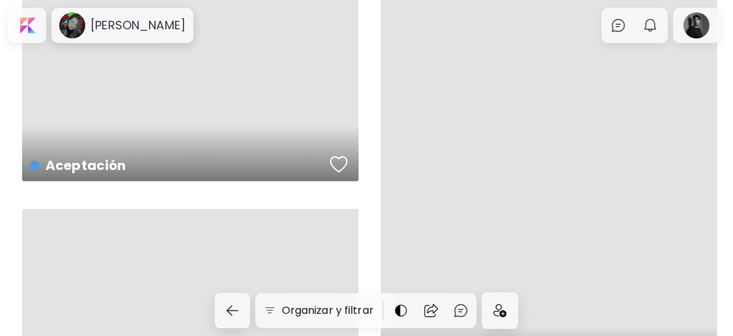
scroll to position [1580, 0]
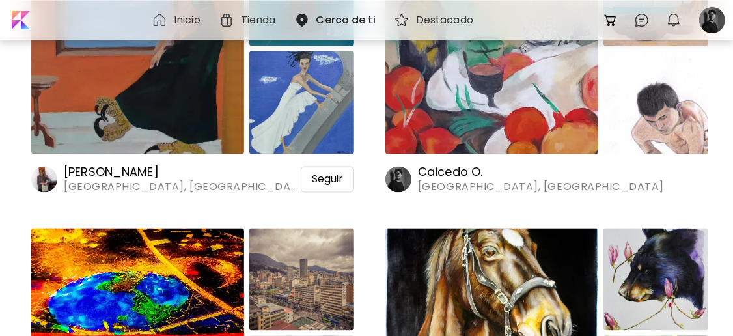
scroll to position [29770, 0]
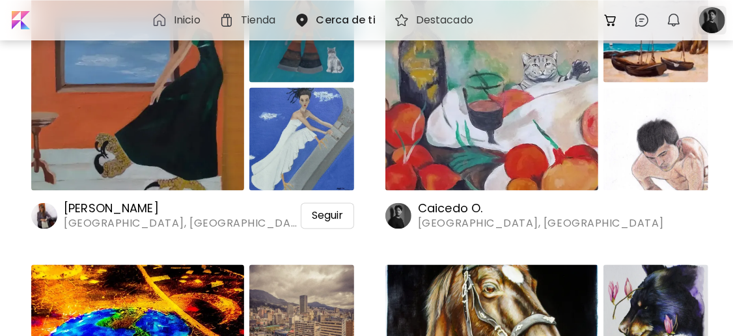
click at [716, 13] on div at bounding box center [712, 20] width 29 height 29
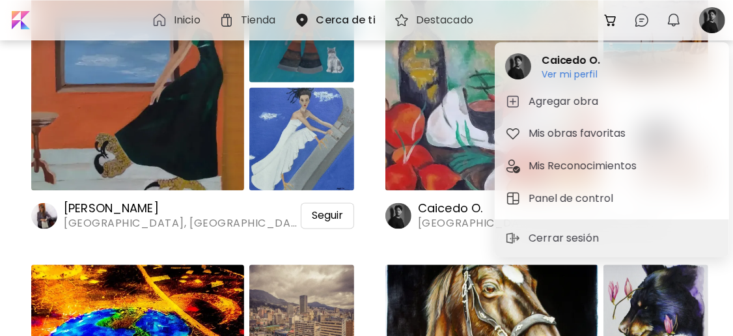
click at [374, 192] on div at bounding box center [366, 168] width 733 height 336
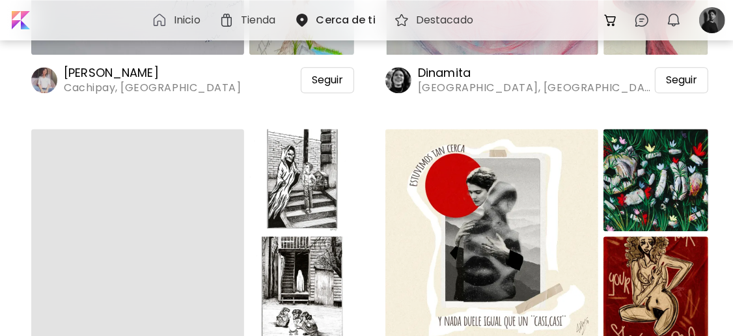
scroll to position [33415, 0]
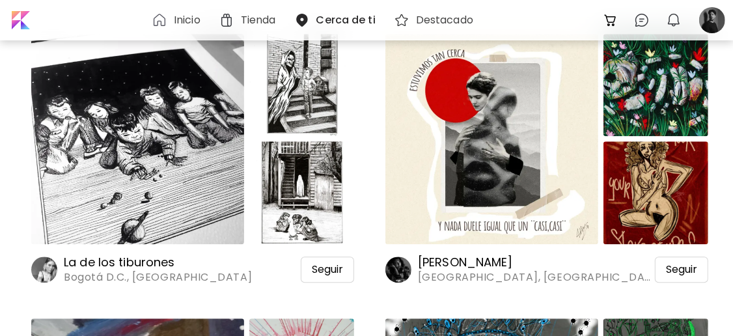
click at [193, 196] on img at bounding box center [137, 139] width 213 height 210
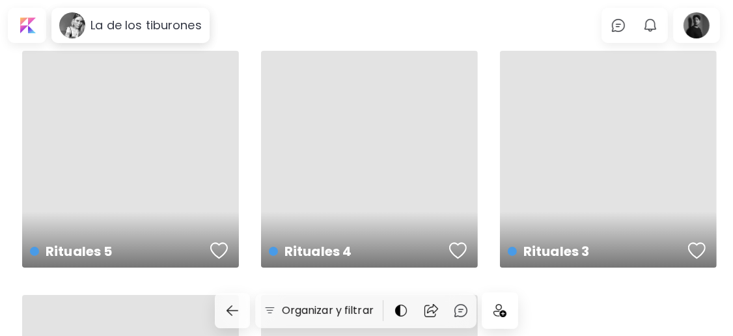
click at [163, 31] on h6 "La de los tiburones" at bounding box center [145, 26] width 111 height 16
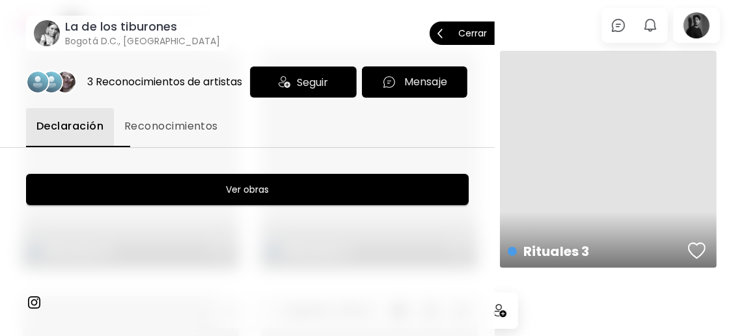
click at [477, 31] on p "Cerrar" at bounding box center [472, 33] width 29 height 9
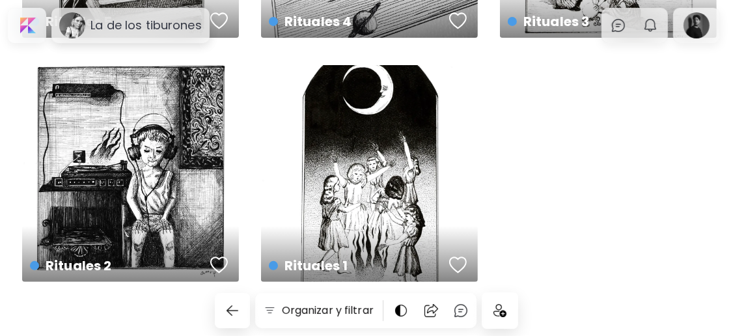
scroll to position [247, 0]
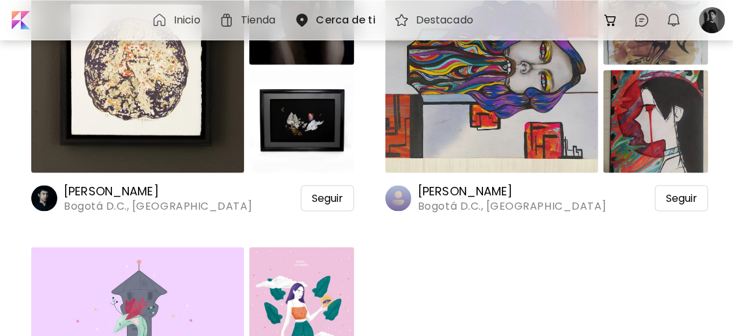
scroll to position [38970, 0]
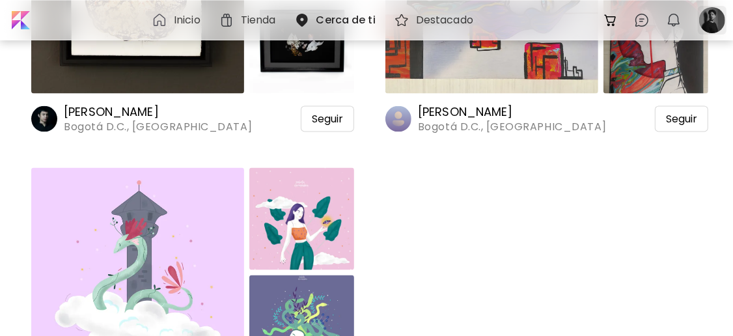
click at [723, 24] on div at bounding box center [712, 20] width 29 height 29
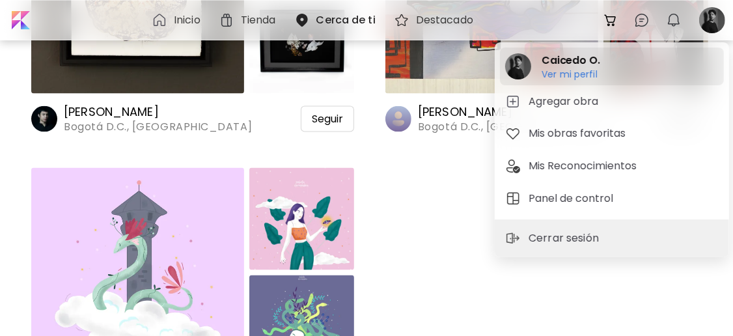
click at [625, 57] on div "[PERSON_NAME] O. Ver mi perfil Ver mi perfil" at bounding box center [612, 67] width 224 height 38
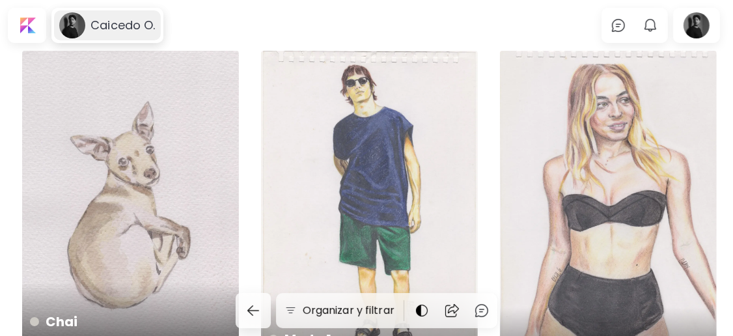
click at [122, 30] on h6 "Caicedo O." at bounding box center [122, 26] width 64 height 16
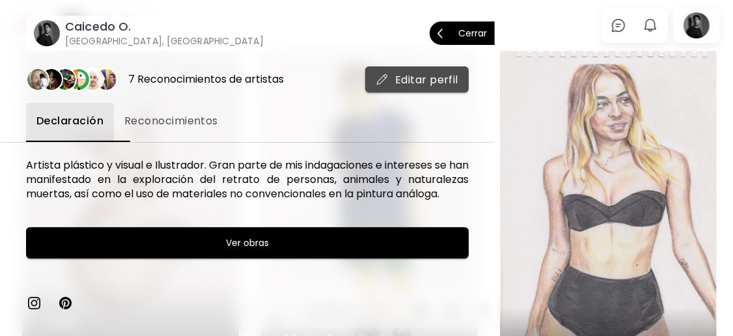
click at [403, 85] on span "Editar perfil" at bounding box center [417, 80] width 83 height 14
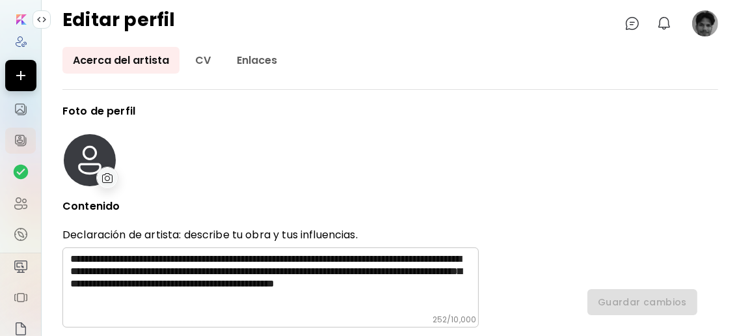
type input "********"
type input "******"
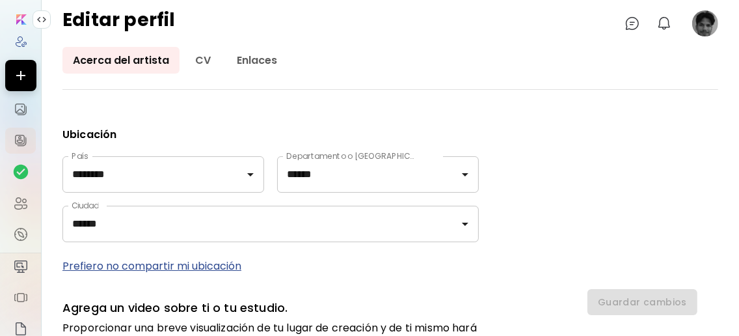
scroll to position [434, 0]
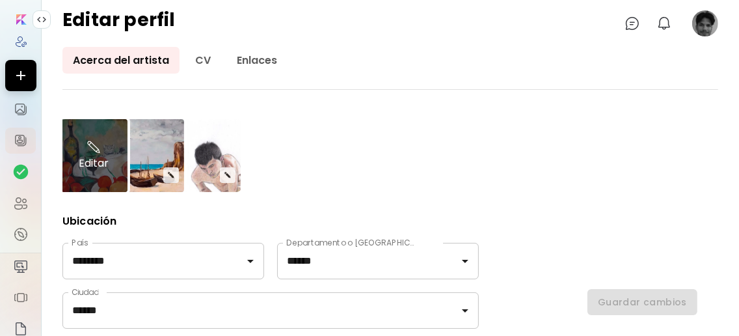
click at [114, 179] on div "Editar" at bounding box center [94, 155] width 68 height 73
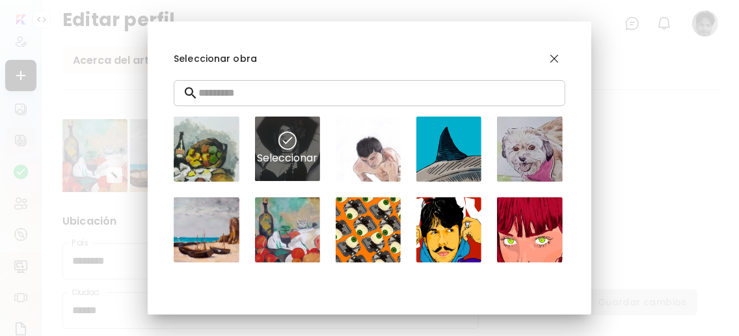
click at [297, 149] on div "Seleccionar" at bounding box center [287, 149] width 65 height 65
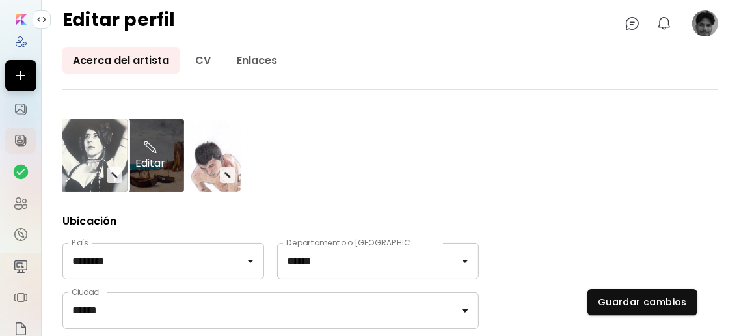
click at [174, 182] on div "Editar" at bounding box center [151, 155] width 68 height 73
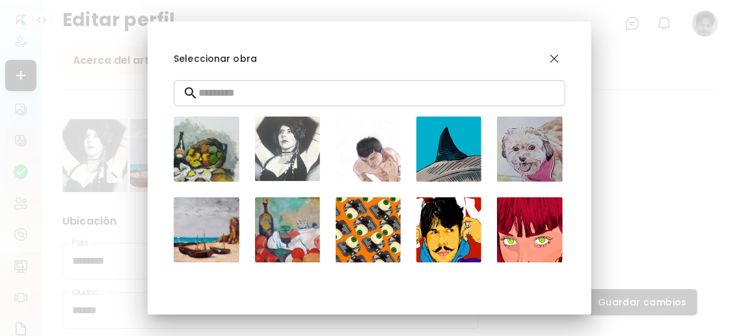
click at [309, 92] on input "text" at bounding box center [382, 93] width 367 height 36
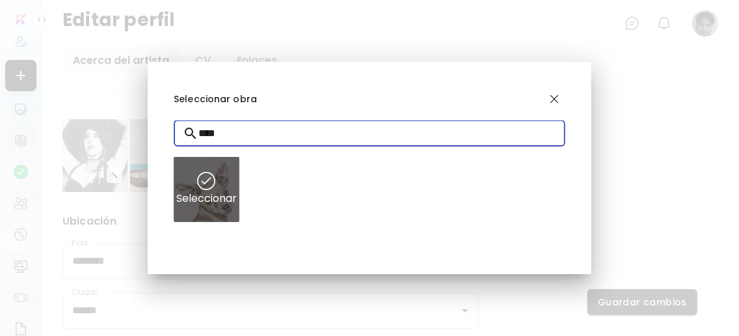
type input "****"
click at [214, 182] on img at bounding box center [206, 181] width 18 height 18
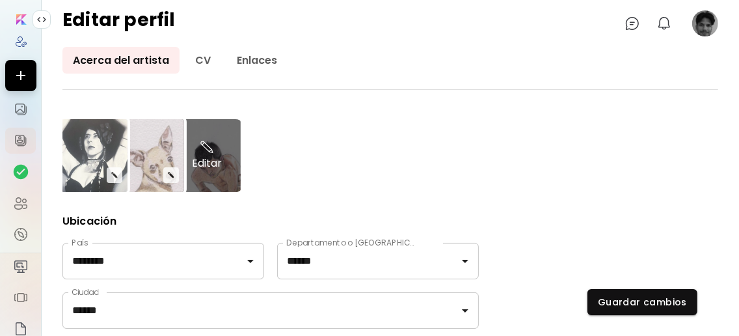
click at [228, 163] on div "Editar" at bounding box center [207, 155] width 68 height 73
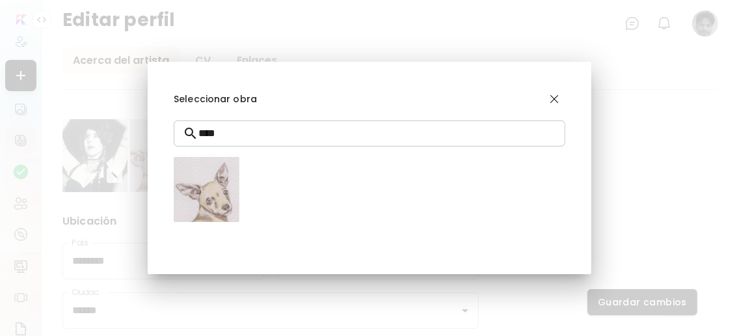
click at [406, 135] on input "****" at bounding box center [382, 133] width 367 height 36
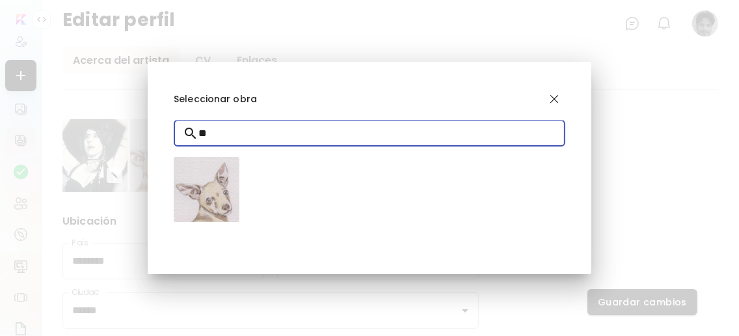
type input "*"
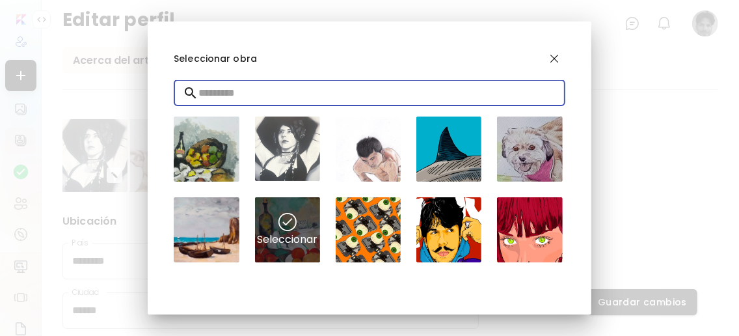
click at [288, 233] on div "Seleccionar" at bounding box center [287, 229] width 65 height 65
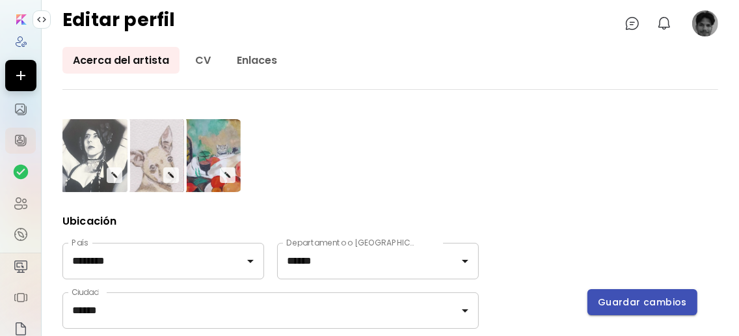
click at [631, 300] on span "Guardar cambios" at bounding box center [642, 303] width 89 height 14
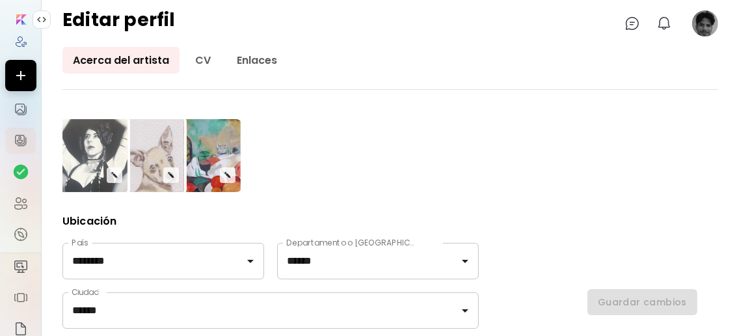
click at [710, 23] on image at bounding box center [706, 23] width 26 height 26
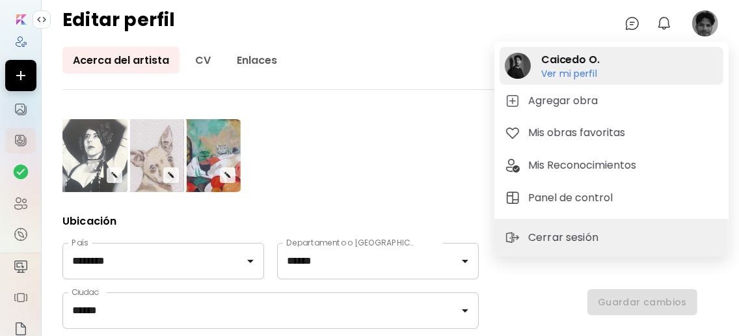
click at [629, 70] on div "[PERSON_NAME] O. Ver mi perfil Ver mi perfil" at bounding box center [612, 66] width 224 height 38
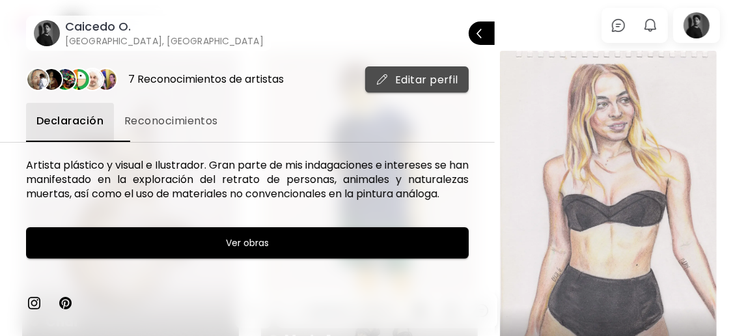
click at [441, 79] on span "Editar perfil" at bounding box center [417, 80] width 83 height 14
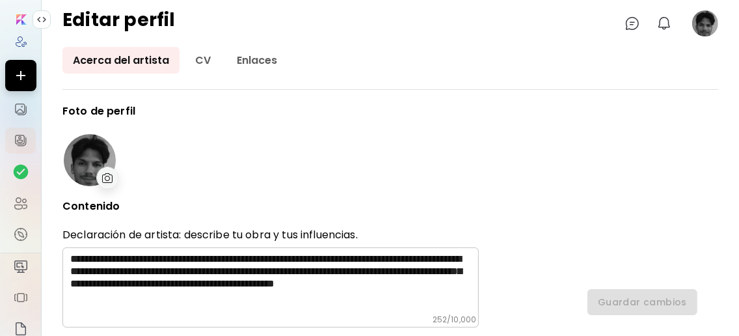
type input "********"
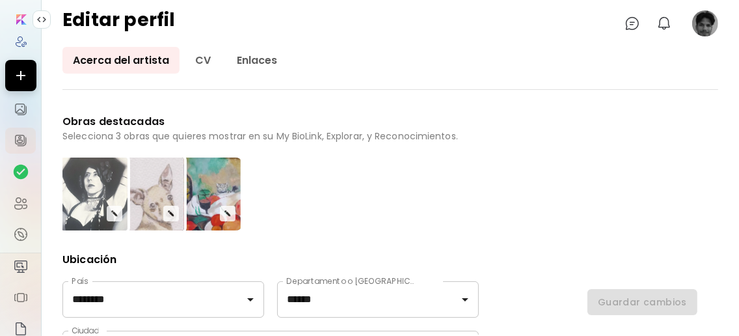
scroll to position [347, 0]
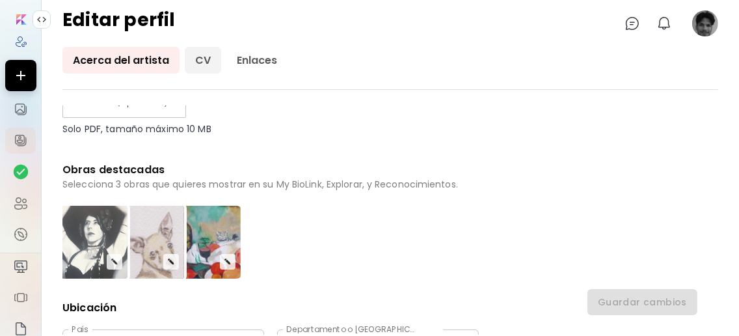
click at [205, 59] on link "CV" at bounding box center [203, 60] width 36 height 27
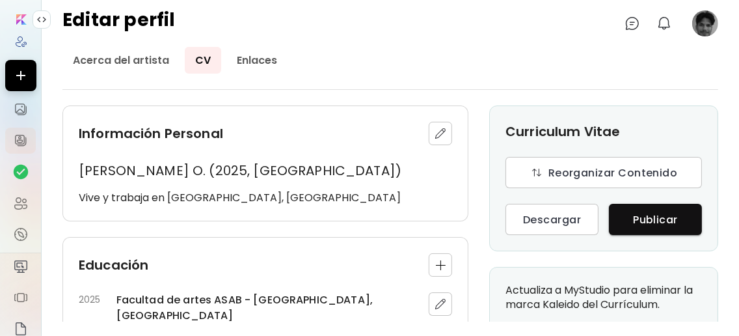
click at [147, 171] on h4 "[PERSON_NAME] O. (2025, [GEOGRAPHIC_DATA])" at bounding box center [266, 171] width 374 height 20
click at [438, 132] on img "button" at bounding box center [440, 133] width 13 height 13
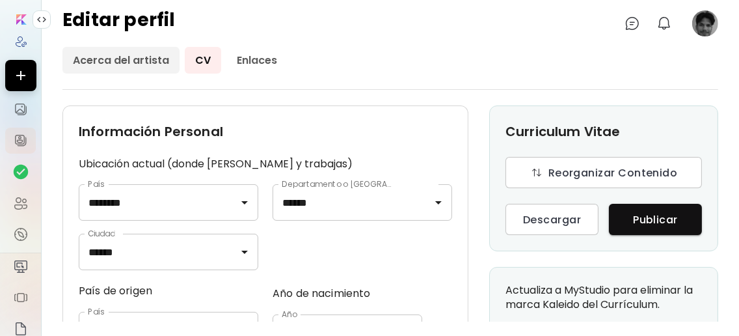
click at [145, 61] on link "Acerca del artista" at bounding box center [120, 60] width 117 height 27
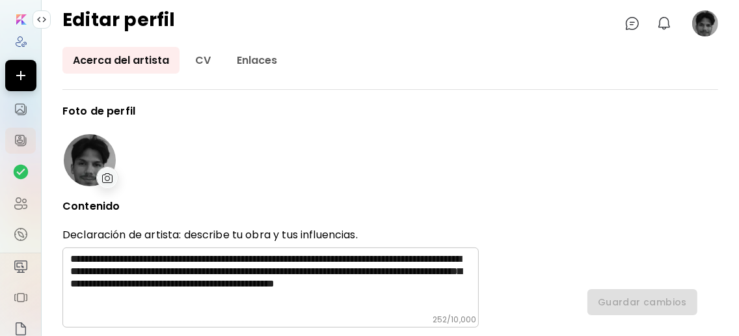
type input "********"
click at [261, 52] on link "Enlaces" at bounding box center [257, 60] width 61 height 27
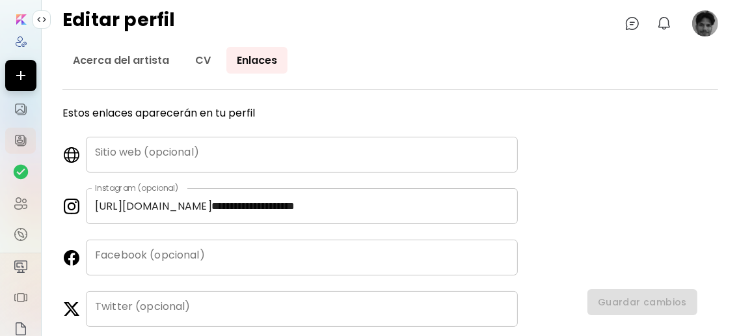
click at [707, 18] on image at bounding box center [706, 23] width 26 height 26
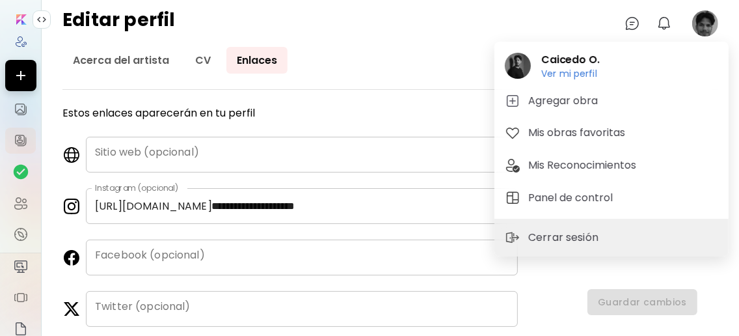
click at [94, 64] on div at bounding box center [369, 168] width 739 height 336
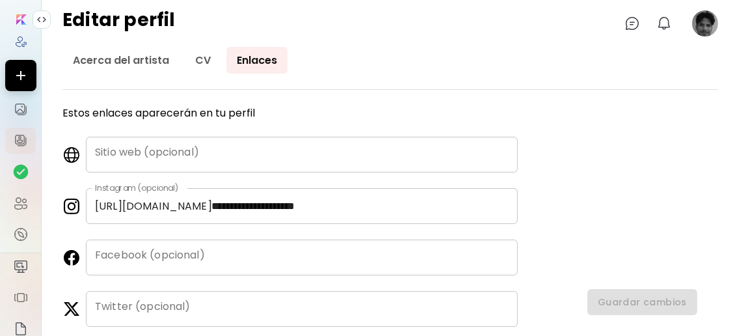
click at [96, 58] on div "[PERSON_NAME] O. Ver mi perfil Ver mi perfil Agregar obra Mis obras favoritas M…" at bounding box center [369, 170] width 739 height 331
click at [98, 59] on link "Acerca del artista" at bounding box center [120, 60] width 117 height 27
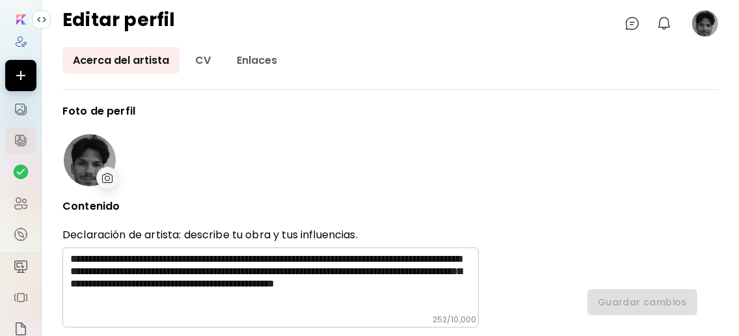
type input "********"
click at [205, 59] on link "CV" at bounding box center [203, 60] width 36 height 27
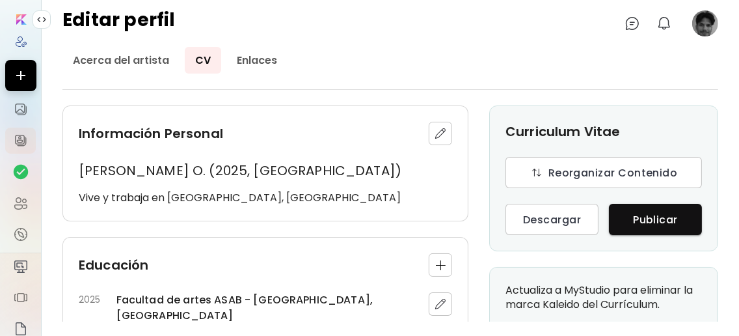
click at [123, 167] on h4 "[PERSON_NAME] O. (2025, [GEOGRAPHIC_DATA])" at bounding box center [266, 171] width 374 height 20
click at [424, 129] on div "Información Personal" at bounding box center [266, 133] width 374 height 23
click at [434, 135] on img "button" at bounding box center [440, 133] width 13 height 13
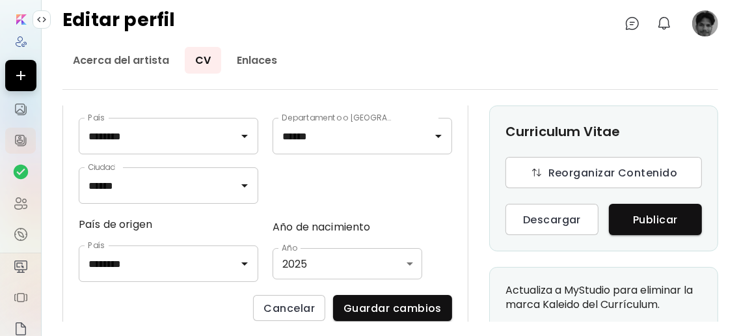
scroll to position [86, 0]
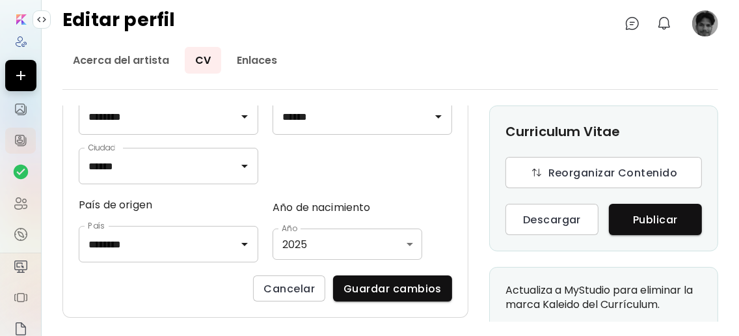
click at [407, 248] on body "Editar perfil 0 0 Acerca del artista CV Enlaces Información Personal Ubicación …" at bounding box center [369, 168] width 739 height 336
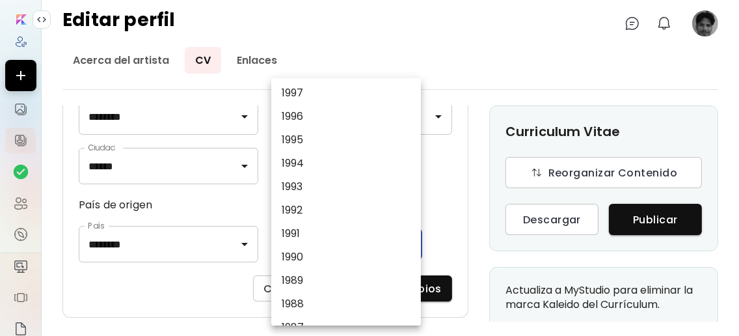
scroll to position [694, 0]
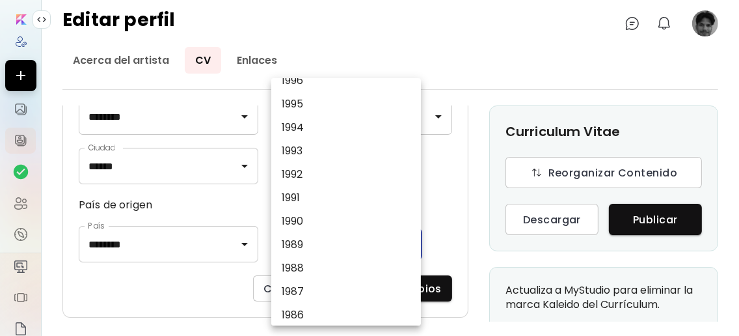
click at [309, 163] on li "1993" at bounding box center [349, 150] width 156 height 23
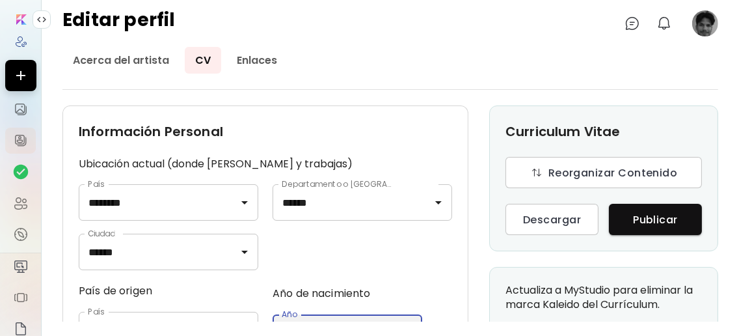
scroll to position [86, 0]
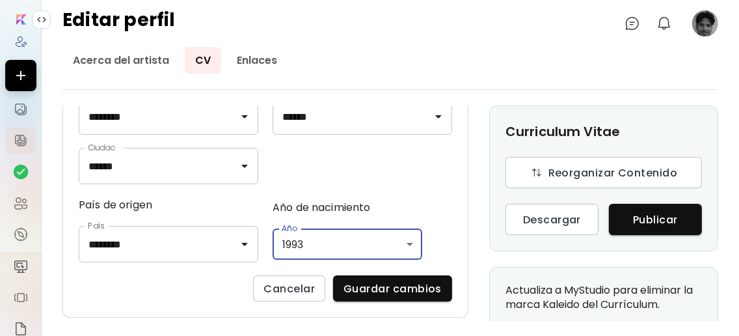
click at [405, 245] on body "Editar perfil 0 0 Acerca del artista CV Enlaces Información Personal Ubicación …" at bounding box center [369, 168] width 739 height 336
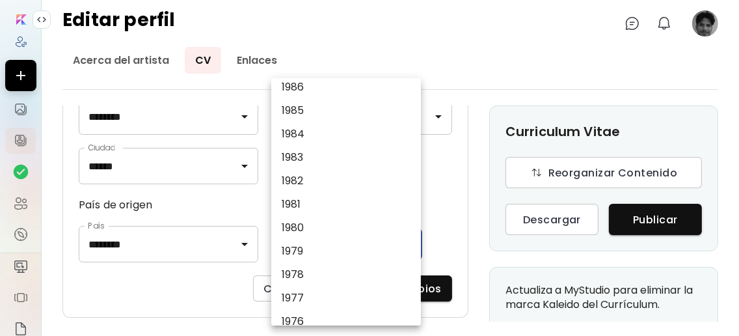
scroll to position [848, 0]
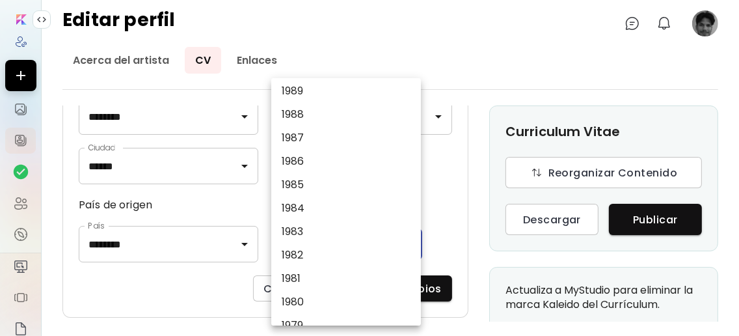
click at [305, 33] on li "1992" at bounding box center [349, 20] width 156 height 23
type input "****"
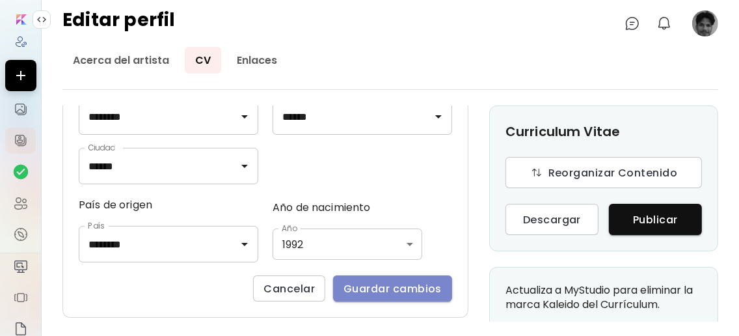
click at [397, 283] on span "Guardar cambios" at bounding box center [393, 289] width 98 height 14
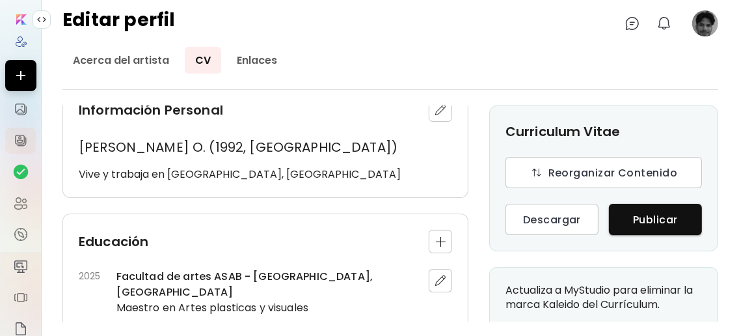
scroll to position [0, 0]
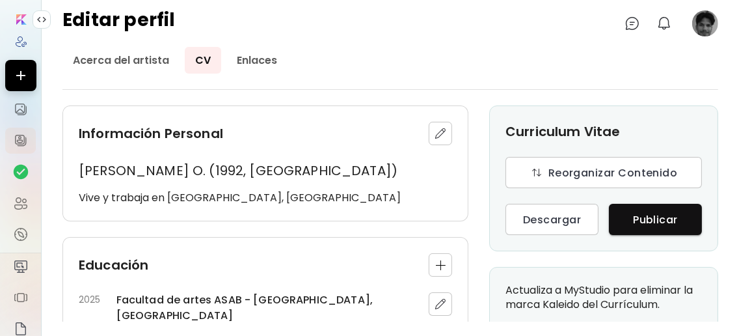
click at [164, 199] on h5 "Vive y trabaja en [GEOGRAPHIC_DATA], [GEOGRAPHIC_DATA]" at bounding box center [266, 198] width 374 height 14
click at [204, 171] on h4 "[PERSON_NAME] O. (1992, [GEOGRAPHIC_DATA])" at bounding box center [266, 171] width 374 height 20
click at [434, 138] on img "button" at bounding box center [440, 133] width 13 height 13
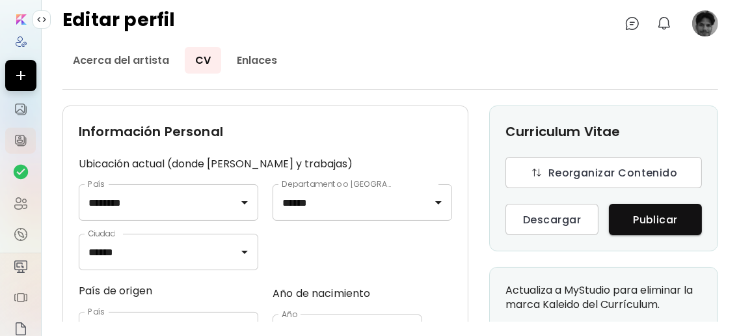
drag, startPoint x: 140, startPoint y: 159, endPoint x: 148, endPoint y: 161, distance: 8.6
click at [141, 161] on h5 "Ubicación actual (donde [PERSON_NAME] y trabajas)" at bounding box center [266, 164] width 374 height 14
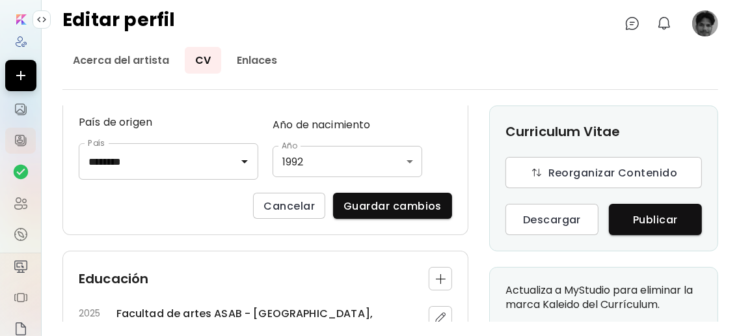
scroll to position [173, 0]
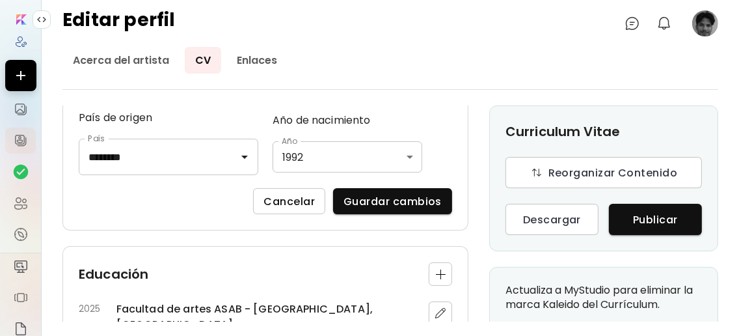
click at [277, 202] on span "Cancelar" at bounding box center [289, 202] width 51 height 14
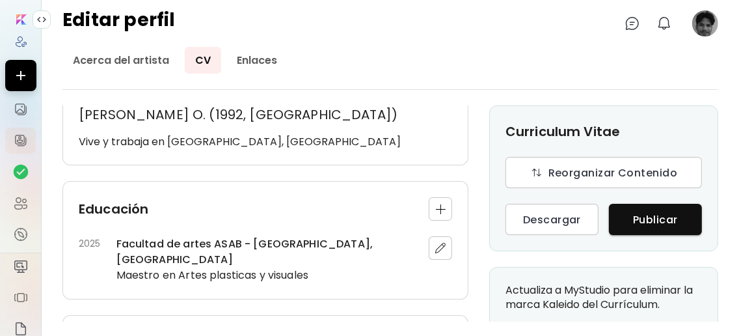
scroll to position [0, 0]
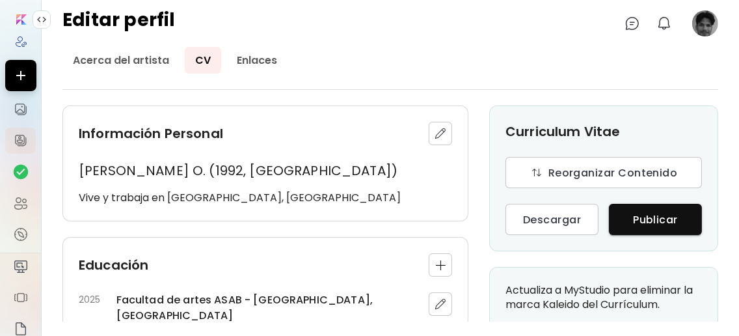
click at [435, 132] on img "button" at bounding box center [440, 133] width 13 height 13
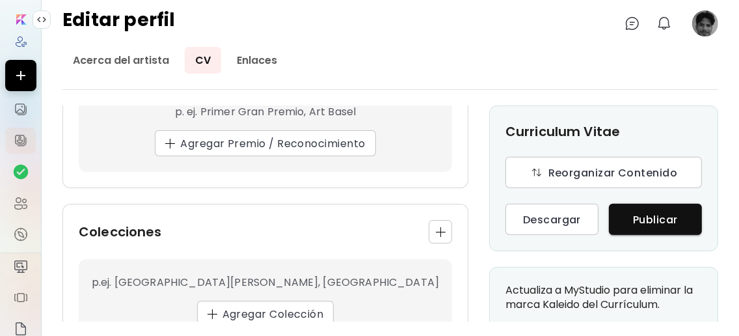
scroll to position [607, 0]
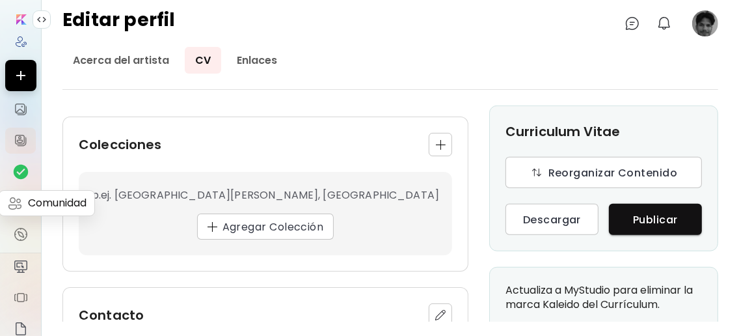
click at [22, 199] on img at bounding box center [21, 203] width 16 height 16
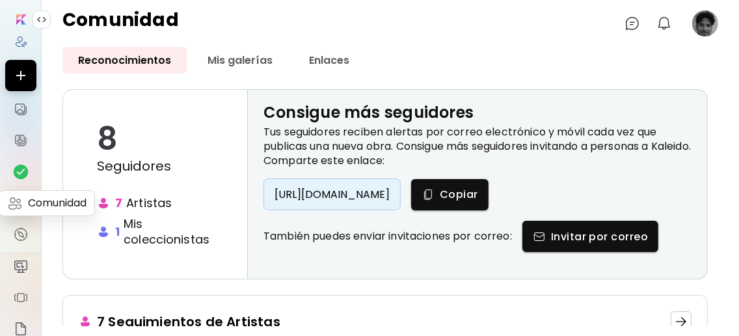
click at [19, 207] on img at bounding box center [21, 203] width 16 height 16
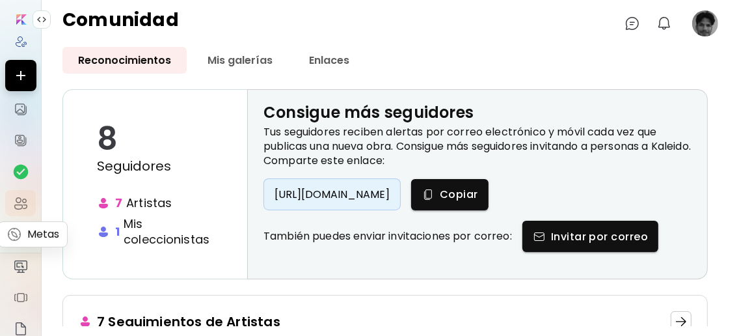
click at [20, 238] on img at bounding box center [21, 235] width 16 height 16
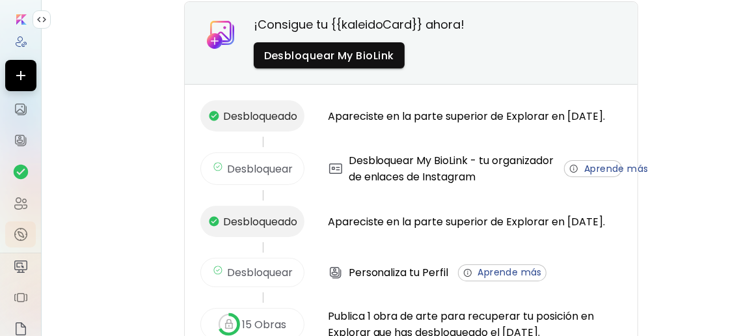
scroll to position [86, 0]
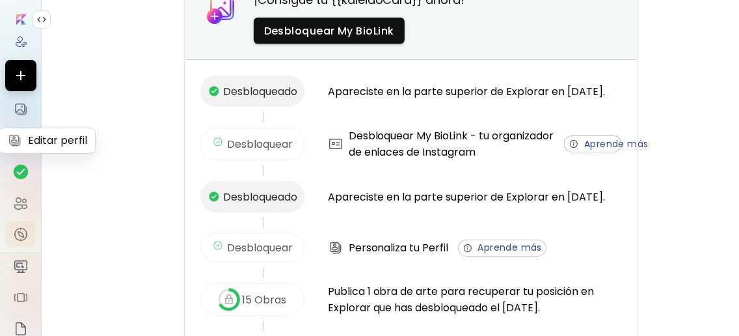
click at [22, 133] on img at bounding box center [21, 141] width 16 height 16
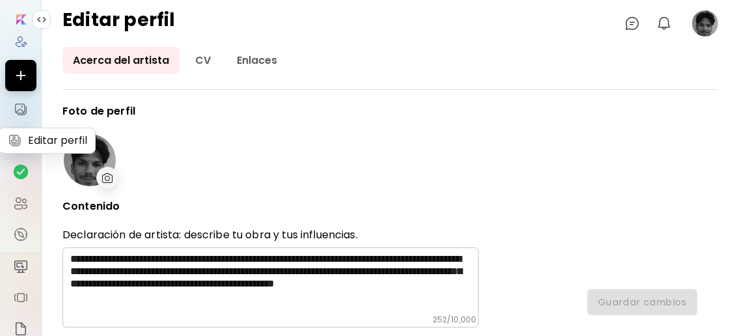
type input "********"
click at [16, 42] on img at bounding box center [20, 41] width 13 height 13
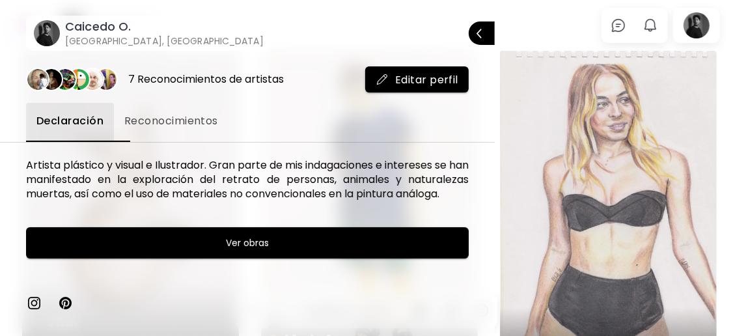
click at [704, 27] on div at bounding box center [366, 168] width 733 height 336
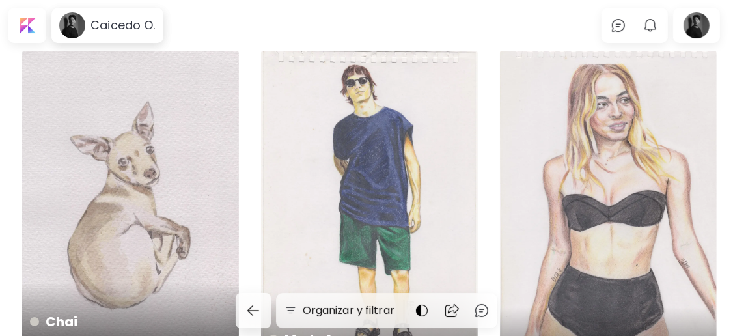
click at [704, 27] on div at bounding box center [697, 25] width 42 height 30
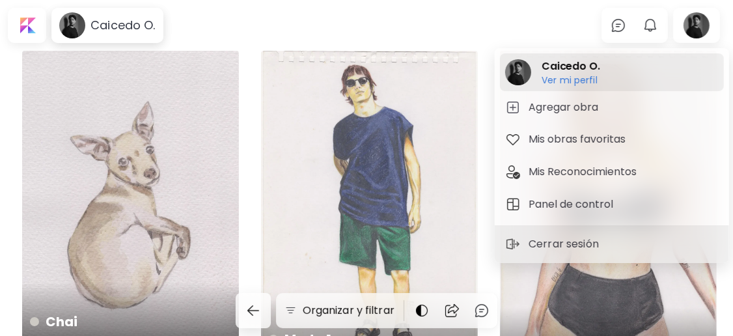
click at [611, 74] on div "[PERSON_NAME] O. Ver mi perfil Ver mi perfil" at bounding box center [612, 72] width 224 height 38
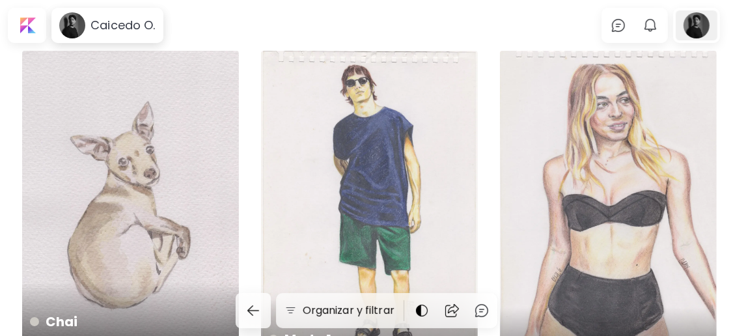
click at [703, 27] on div at bounding box center [697, 25] width 42 height 30
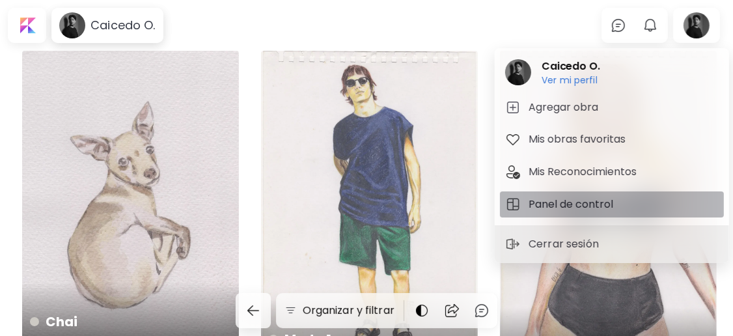
click at [600, 199] on h5 "Panel de control" at bounding box center [573, 205] width 89 height 16
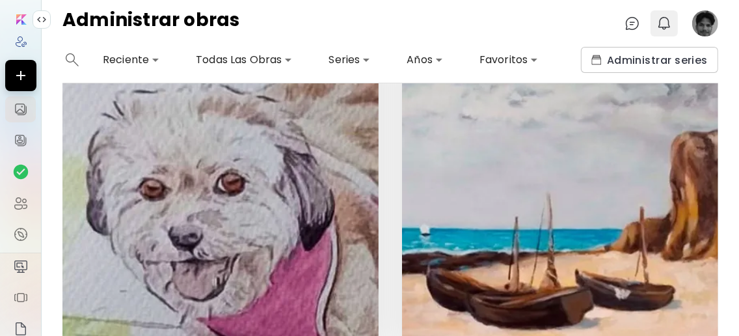
scroll to position [1127, 0]
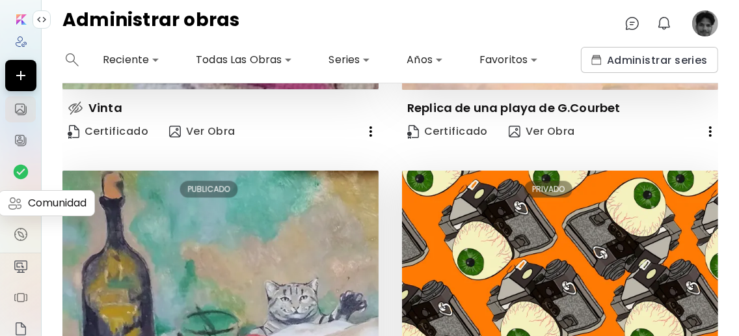
click at [19, 206] on img at bounding box center [21, 203] width 16 height 16
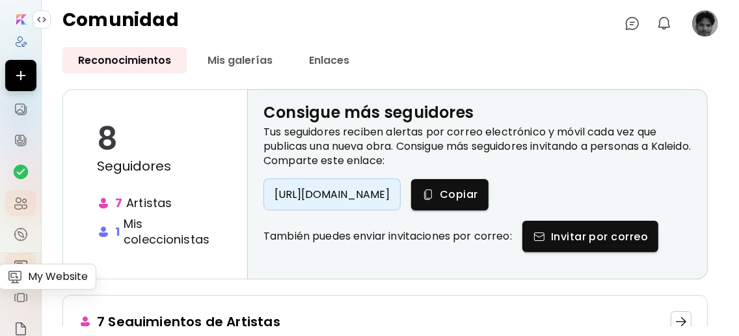
click at [14, 273] on img at bounding box center [21, 266] width 16 height 16
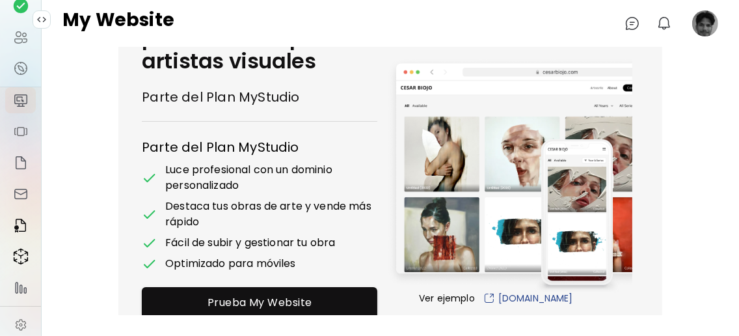
scroll to position [183, 0]
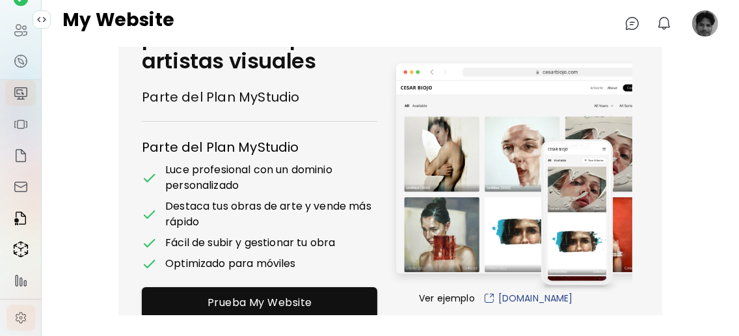
click at [18, 309] on link at bounding box center [21, 318] width 29 height 26
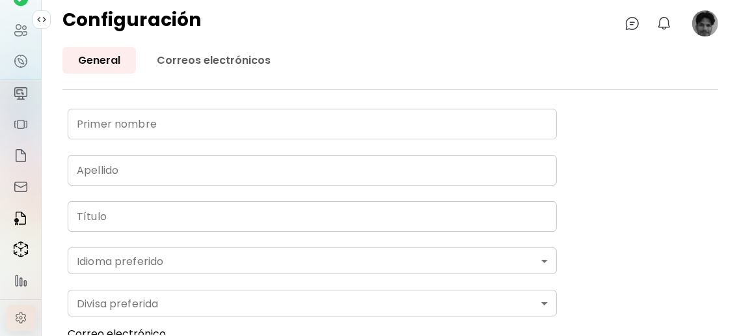
type input "*****"
type input "*******"
type input "**********"
type input "*******"
type input "*"
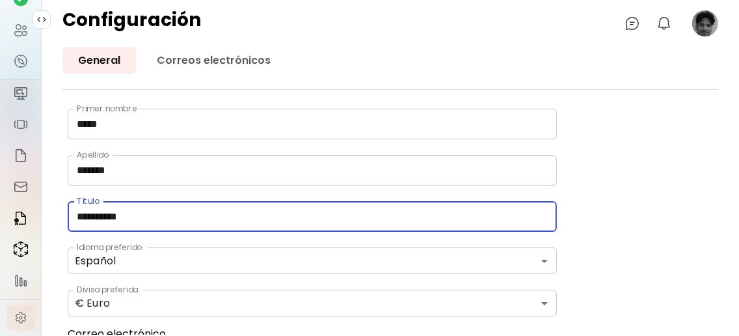
click at [146, 213] on input "**********" at bounding box center [312, 216] width 489 height 31
type input "*"
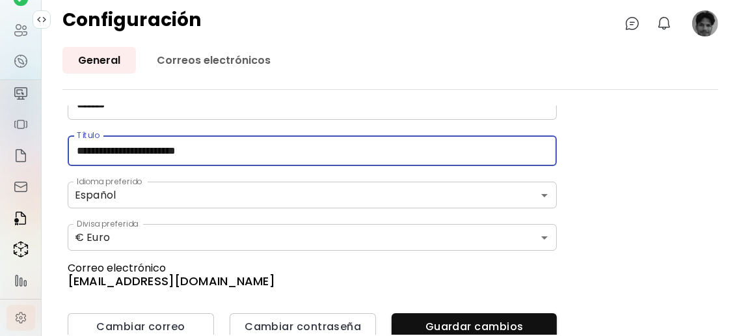
scroll to position [76, 0]
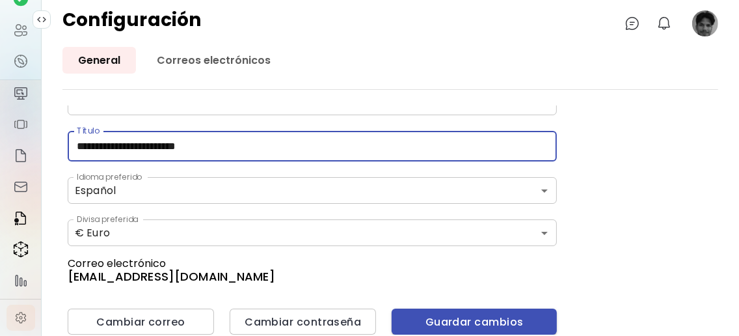
type input "**********"
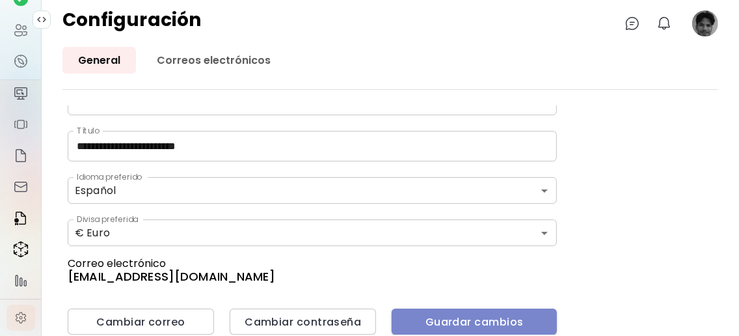
click at [417, 310] on button "Guardar cambios" at bounding box center [474, 322] width 165 height 26
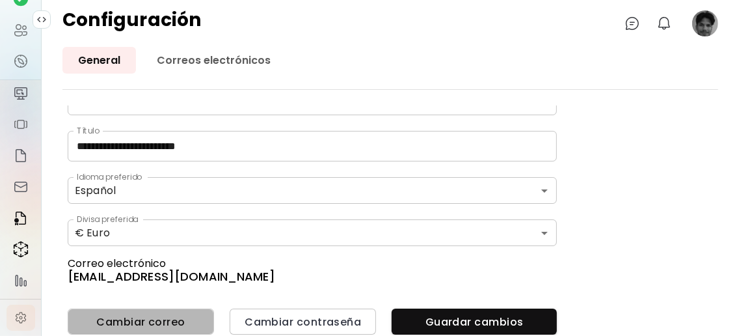
click at [187, 322] on span "Cambiar correo" at bounding box center [141, 322] width 126 height 14
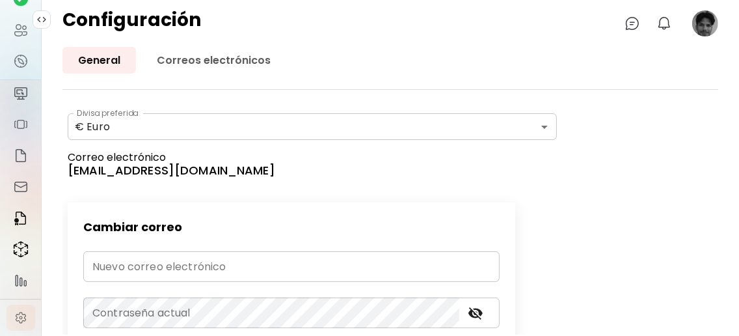
scroll to position [233, 0]
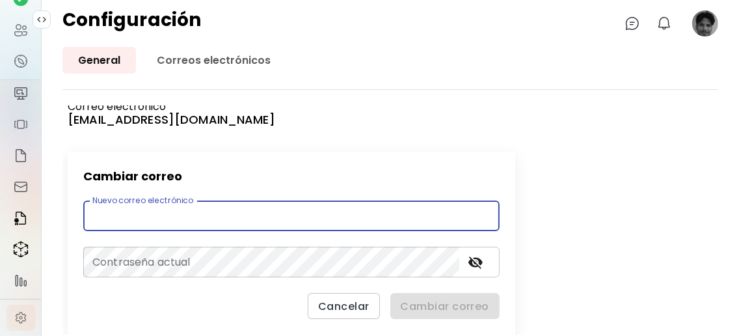
click at [199, 225] on input "email" at bounding box center [291, 215] width 417 height 31
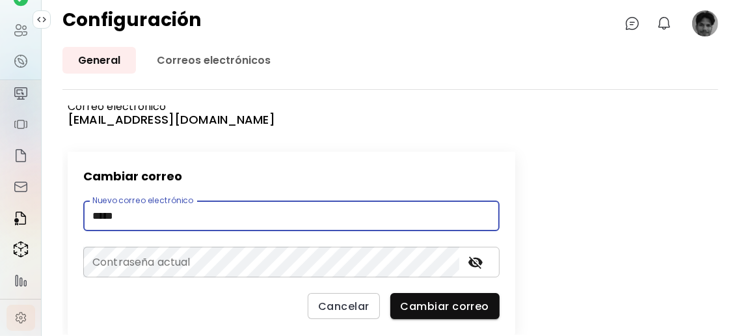
type input "**********"
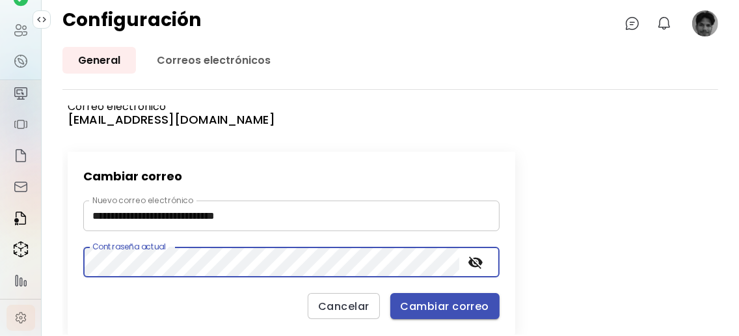
click at [443, 303] on span "Cambiar correo" at bounding box center [445, 306] width 89 height 14
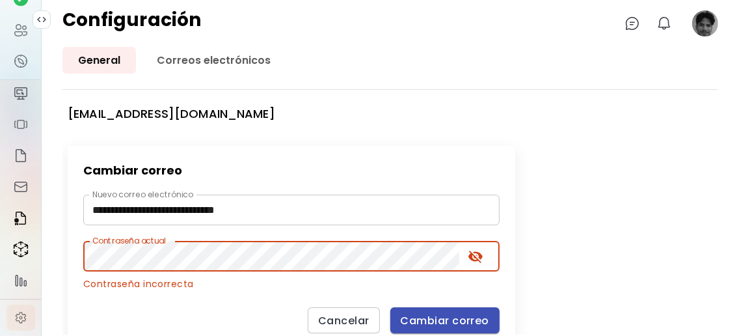
click at [471, 316] on button "Cambiar correo" at bounding box center [445, 320] width 109 height 26
click at [414, 323] on span "Cambiar correo" at bounding box center [445, 321] width 89 height 14
click at [435, 318] on span "Cambiar correo" at bounding box center [445, 321] width 89 height 14
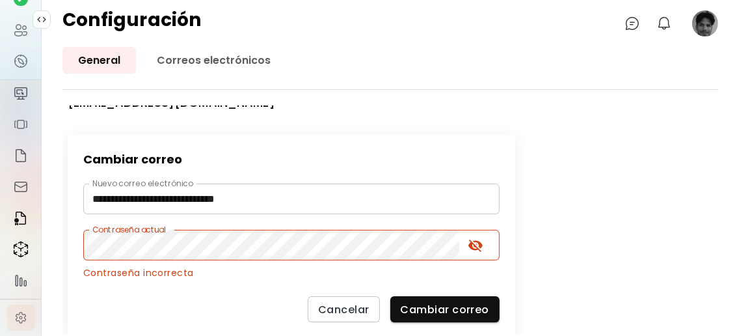
scroll to position [253, 0]
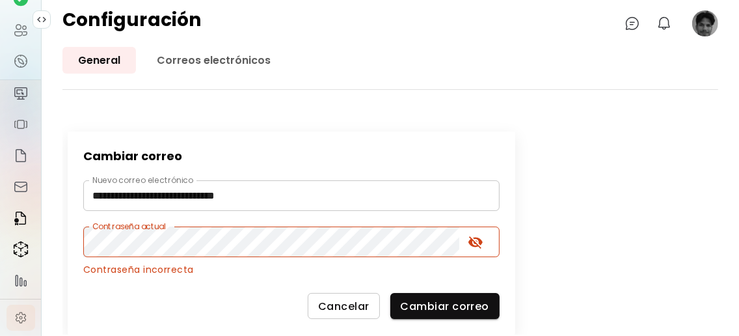
click at [368, 303] on span "Cancelar" at bounding box center [343, 306] width 51 height 14
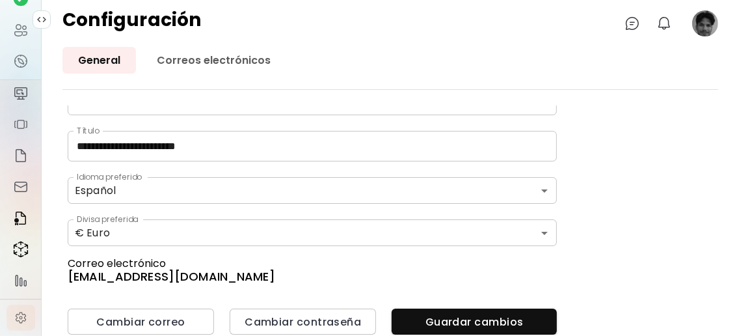
scroll to position [76, 0]
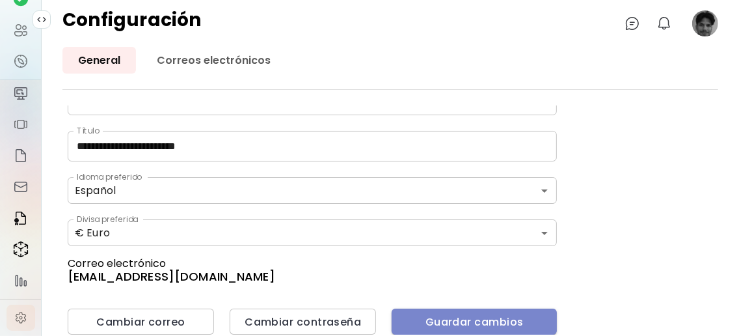
click at [459, 325] on span "Guardar cambios" at bounding box center [474, 322] width 145 height 14
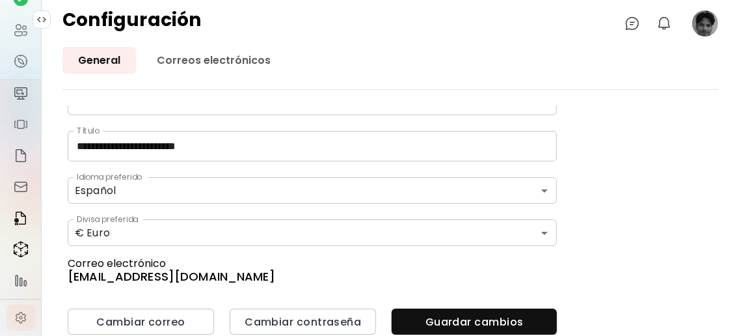
click at [717, 21] on image at bounding box center [706, 23] width 26 height 26
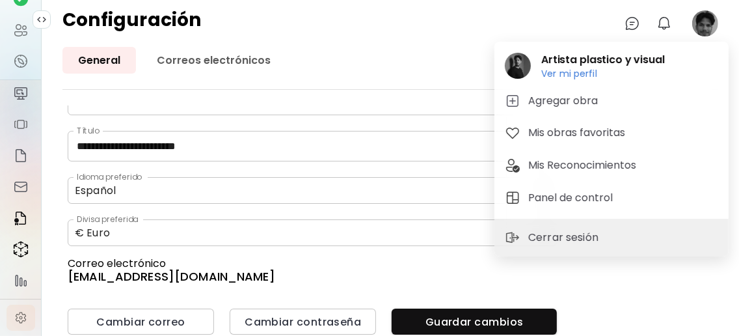
click at [212, 136] on div at bounding box center [369, 168] width 739 height 336
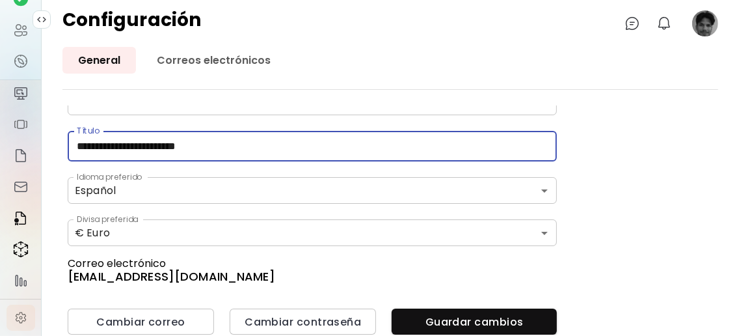
click at [212, 136] on input "**********" at bounding box center [312, 146] width 489 height 31
type input "*"
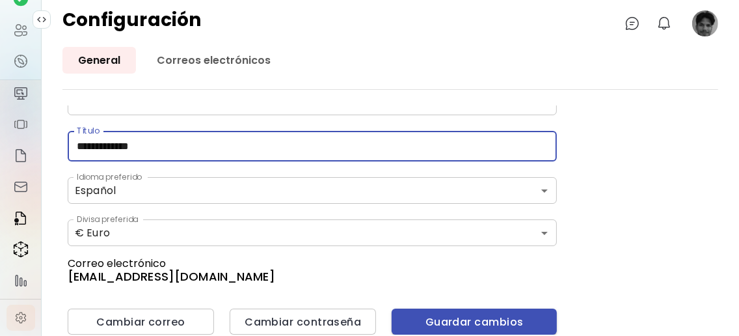
type input "**********"
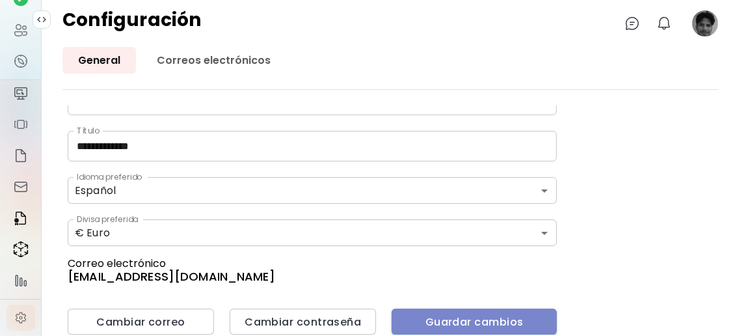
click at [475, 318] on span "Guardar cambios" at bounding box center [474, 322] width 145 height 14
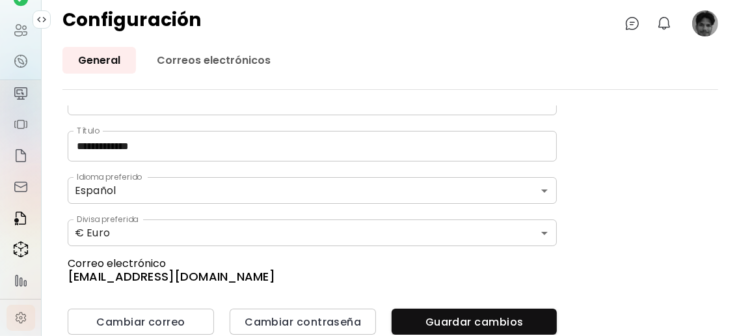
click at [710, 30] on image at bounding box center [706, 23] width 26 height 26
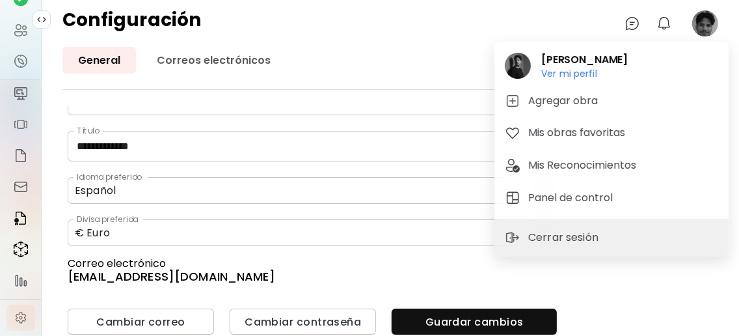
drag, startPoint x: 474, startPoint y: 56, endPoint x: 242, endPoint y: 103, distance: 236.6
click at [473, 57] on div at bounding box center [369, 168] width 739 height 336
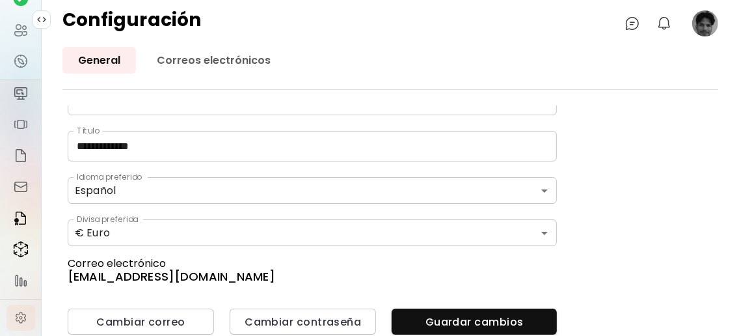
click at [708, 19] on image at bounding box center [706, 23] width 26 height 26
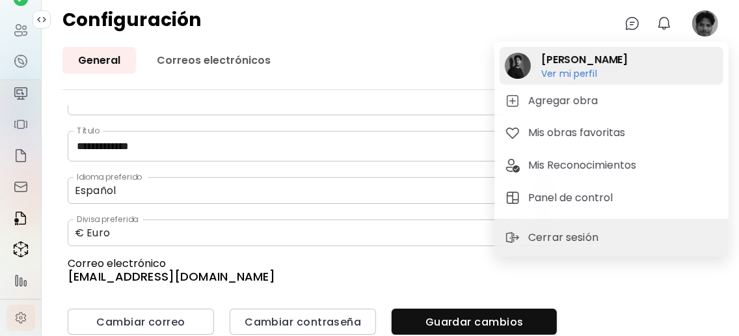
click at [566, 72] on h6 "Ver mi perfil" at bounding box center [585, 74] width 87 height 12
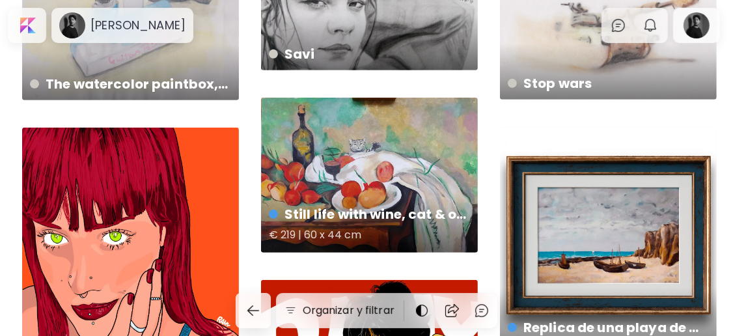
scroll to position [347, 0]
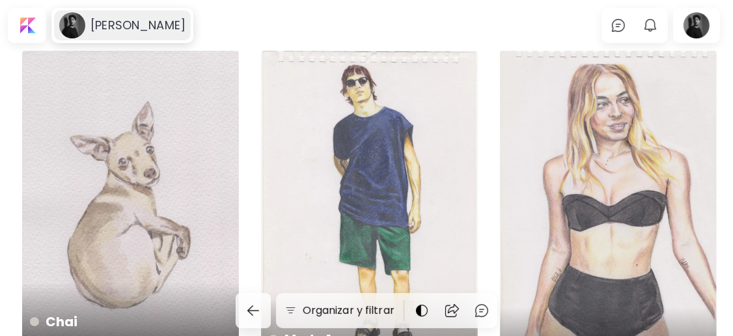
click at [102, 20] on h6 "[PERSON_NAME]" at bounding box center [137, 26] width 95 height 16
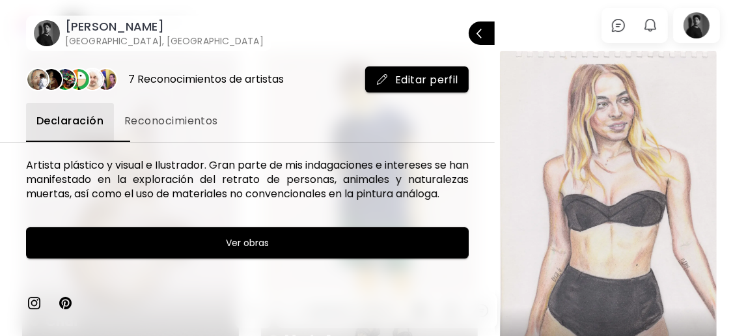
click at [383, 80] on span "Editar perfil" at bounding box center [417, 80] width 83 height 14
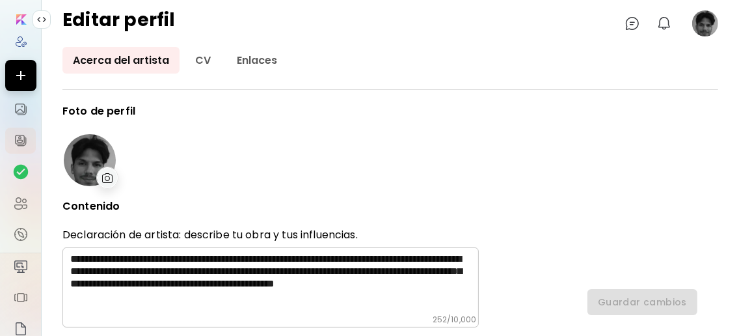
type input "********"
click at [14, 27] on div at bounding box center [20, 241] width 31 height 462
click at [16, 20] on input "image" at bounding box center [21, 19] width 10 height 10
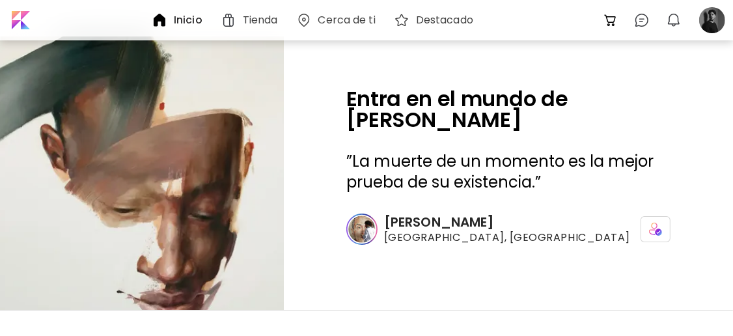
click at [361, 15] on h6 "Cerca de ti" at bounding box center [346, 20] width 57 height 10
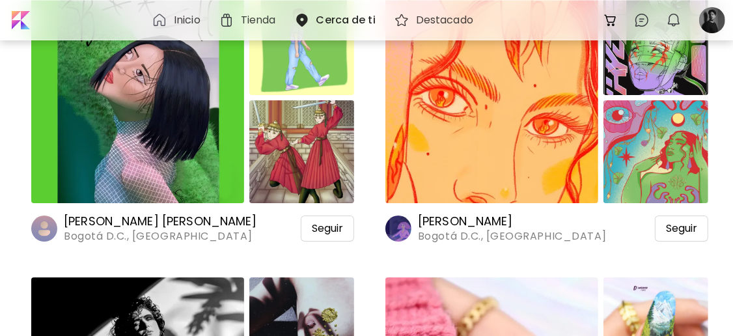
scroll to position [24648, 0]
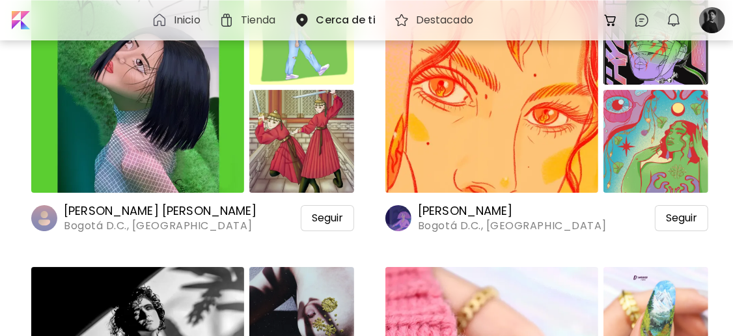
click at [557, 143] on img at bounding box center [491, 87] width 213 height 210
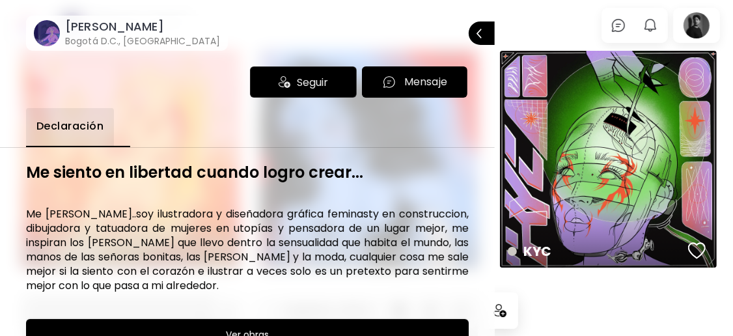
click at [125, 35] on h6 "Bogotá D.C., [GEOGRAPHIC_DATA]" at bounding box center [142, 40] width 155 height 13
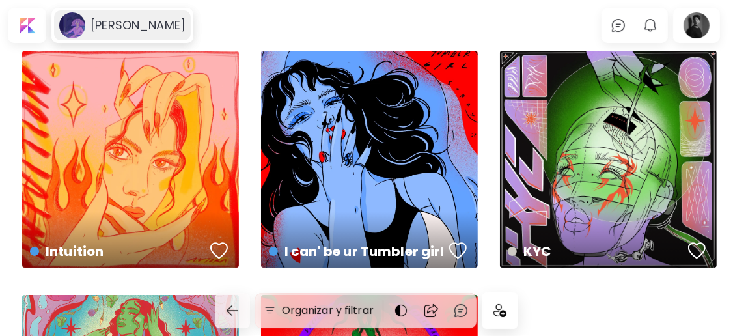
click at [130, 33] on h6 "[PERSON_NAME]" at bounding box center [137, 26] width 95 height 16
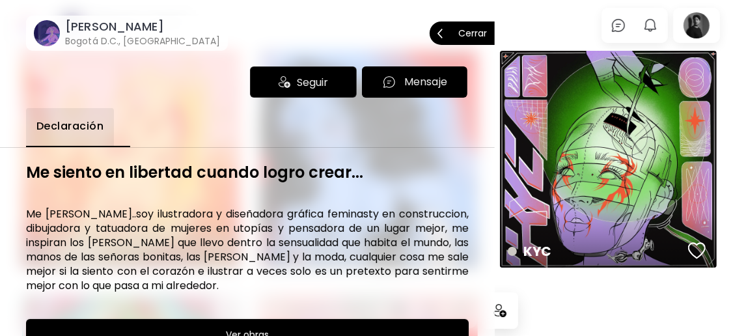
click at [458, 31] on p "Cerrar" at bounding box center [472, 33] width 29 height 9
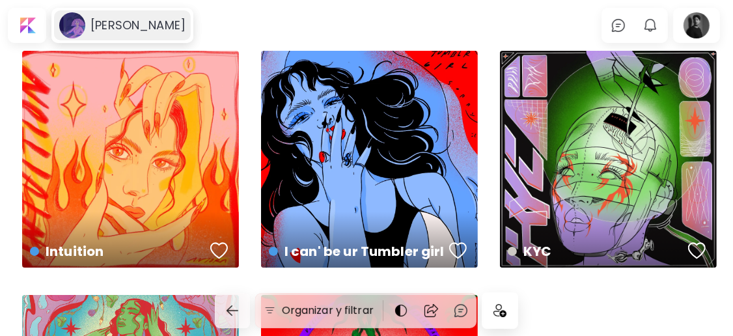
click at [120, 18] on h6 "[PERSON_NAME]" at bounding box center [137, 26] width 95 height 16
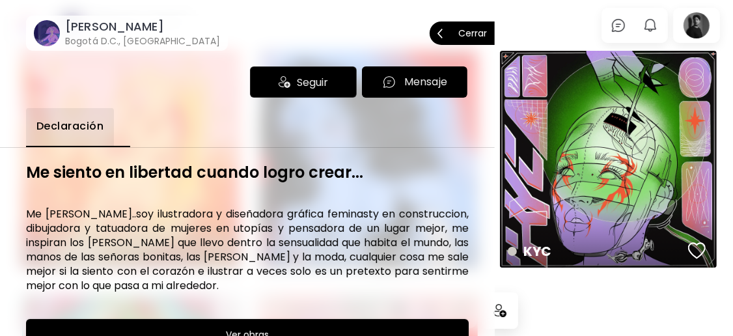
click at [284, 78] on div "Seguir" at bounding box center [303, 81] width 107 height 31
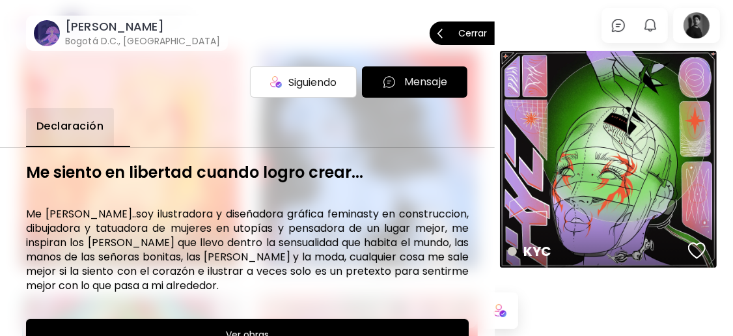
click at [473, 36] on p "Cerrar" at bounding box center [472, 33] width 29 height 9
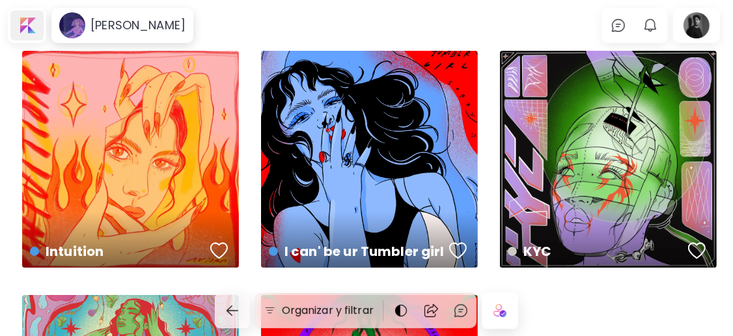
click at [34, 24] on div at bounding box center [26, 25] width 33 height 30
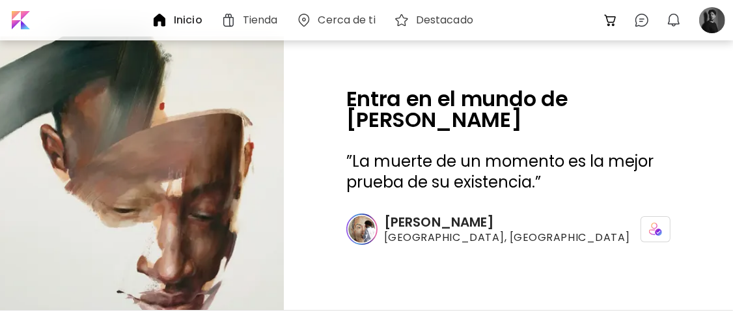
click at [346, 22] on h6 "Cerca de ti" at bounding box center [346, 20] width 57 height 10
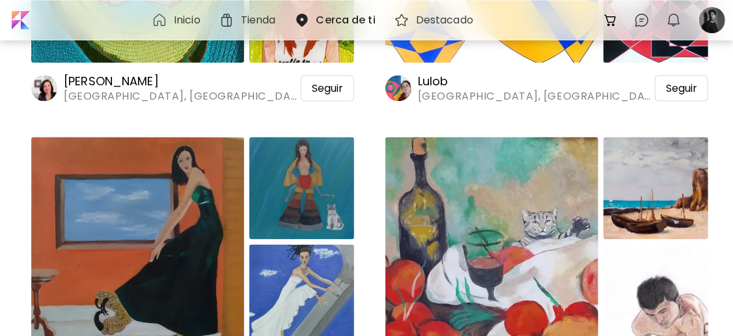
scroll to position [29787, 0]
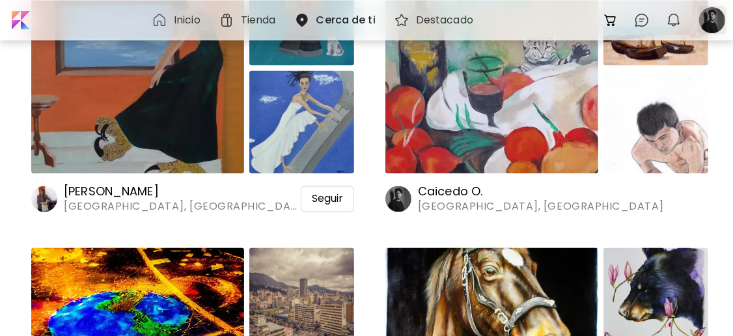
click at [713, 21] on div at bounding box center [712, 20] width 29 height 29
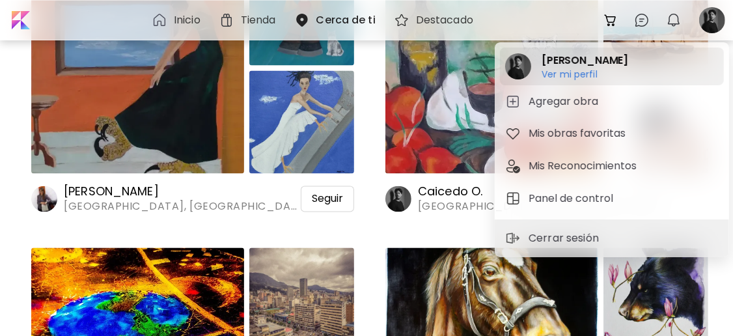
click at [625, 72] on div "Oscar Caicedo Ver mi perfil Ver mi perfil" at bounding box center [612, 67] width 224 height 38
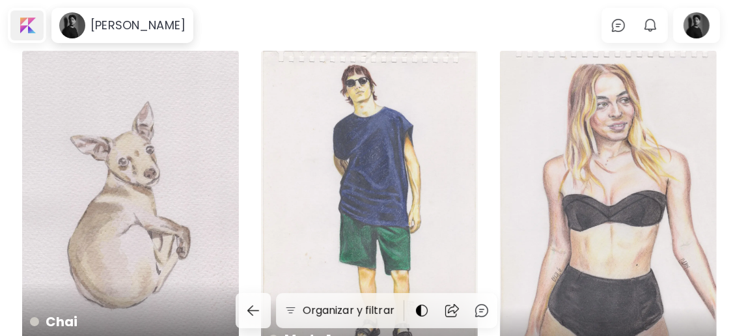
click at [16, 20] on div at bounding box center [26, 25] width 33 height 30
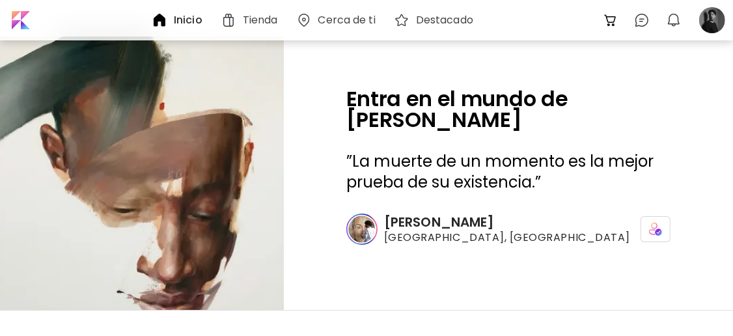
click at [195, 23] on h6 "Inicio" at bounding box center [188, 20] width 29 height 10
